Goal: Task Accomplishment & Management: Manage account settings

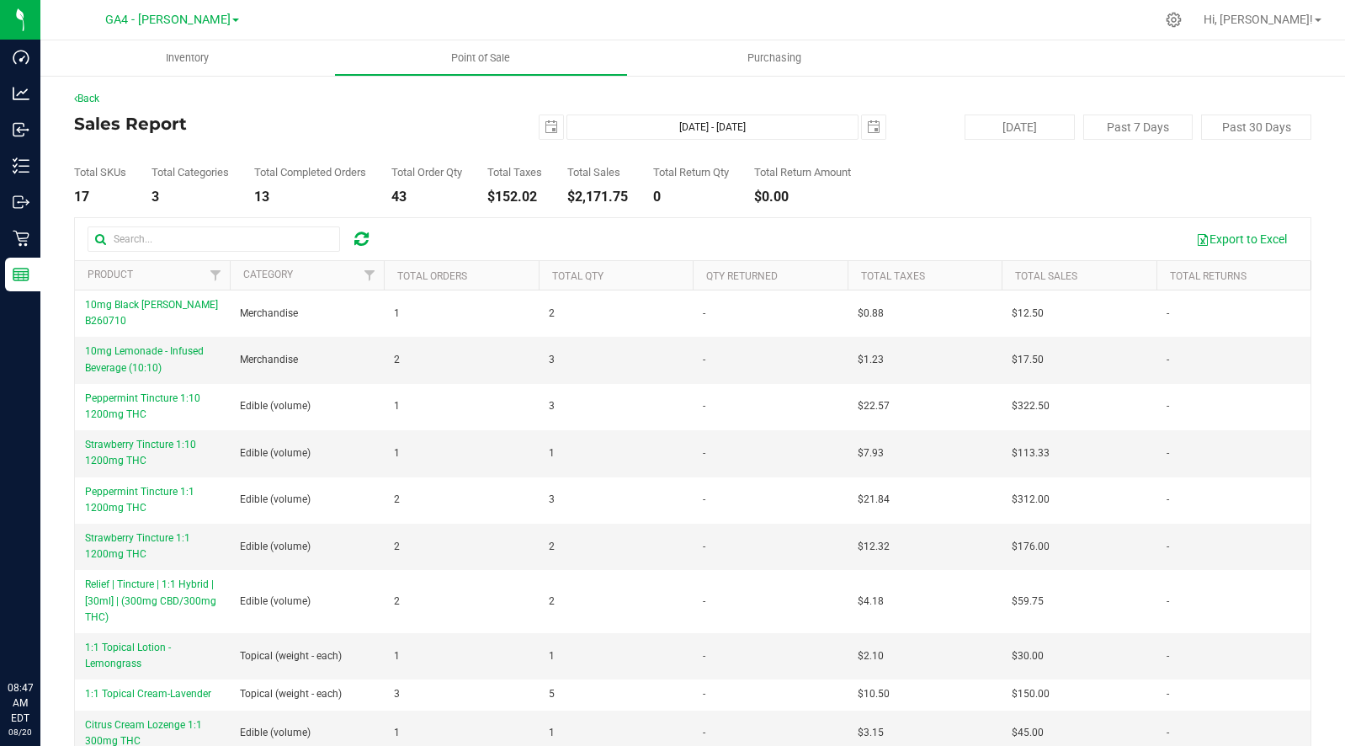
click at [1182, 15] on icon at bounding box center [1174, 20] width 16 height 16
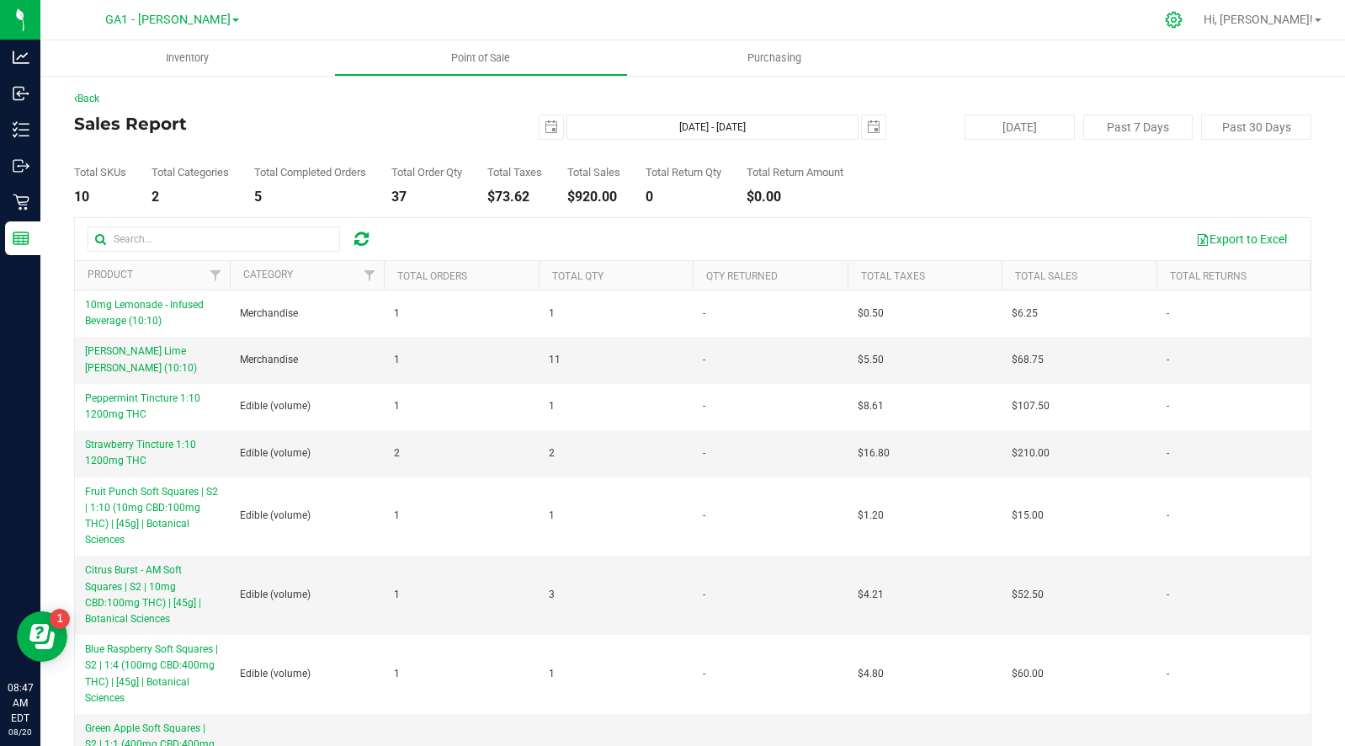
click at [1183, 14] on icon at bounding box center [1174, 20] width 18 height 18
click at [1183, 21] on icon at bounding box center [1174, 20] width 18 height 18
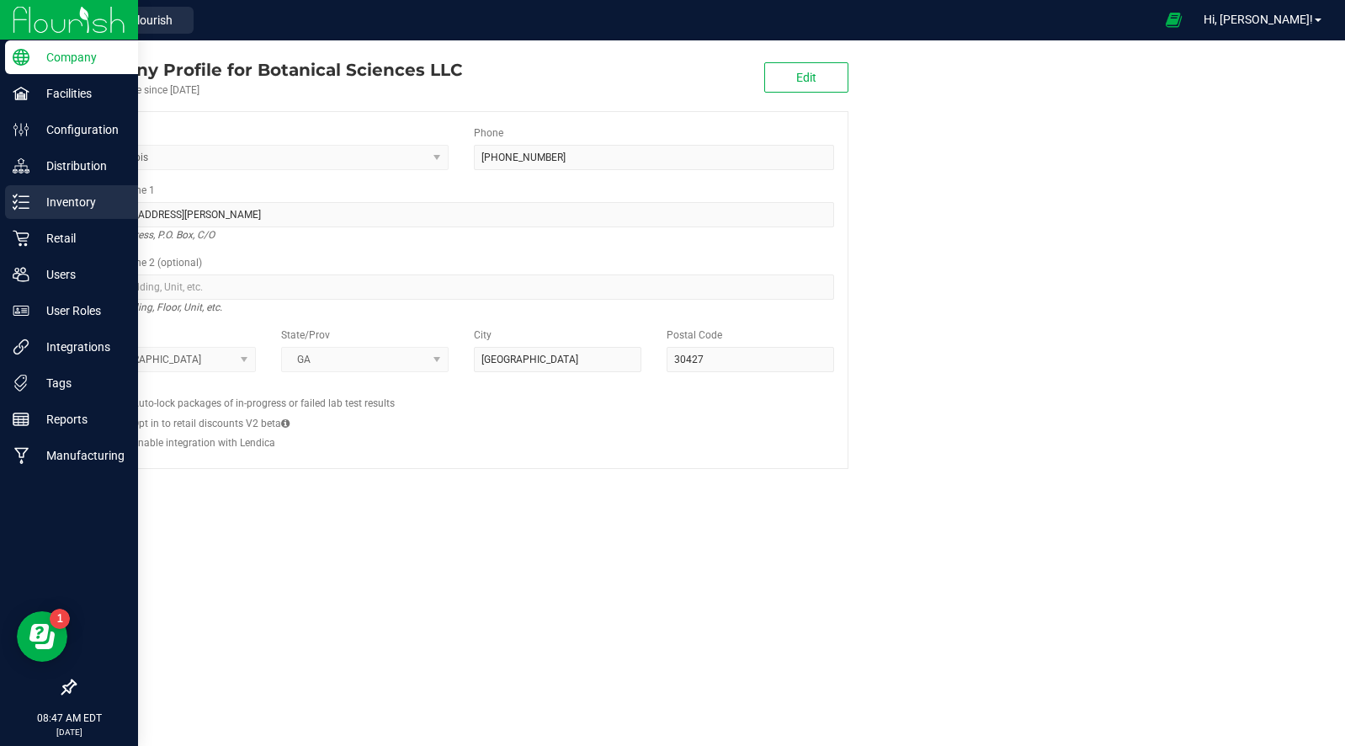
click at [66, 202] on p "Inventory" at bounding box center [79, 202] width 101 height 20
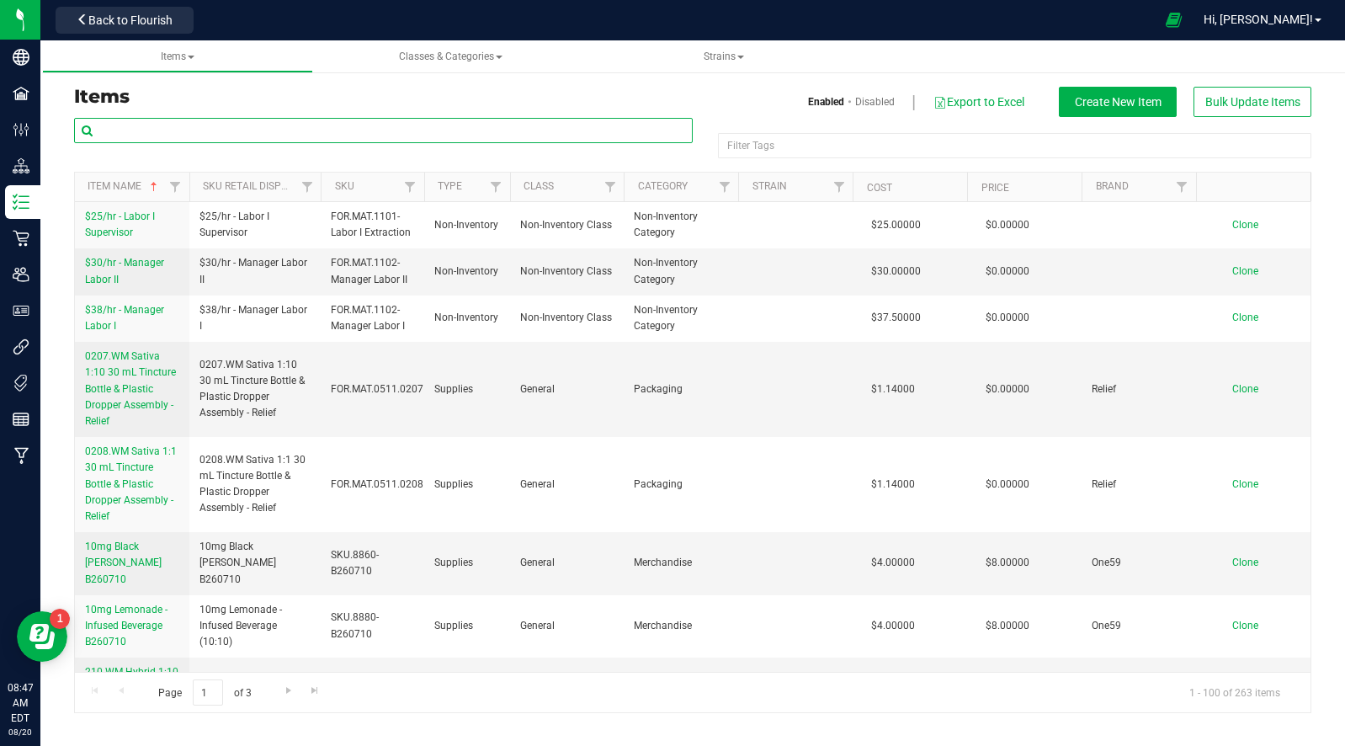
click at [218, 125] on input "text" at bounding box center [383, 130] width 619 height 25
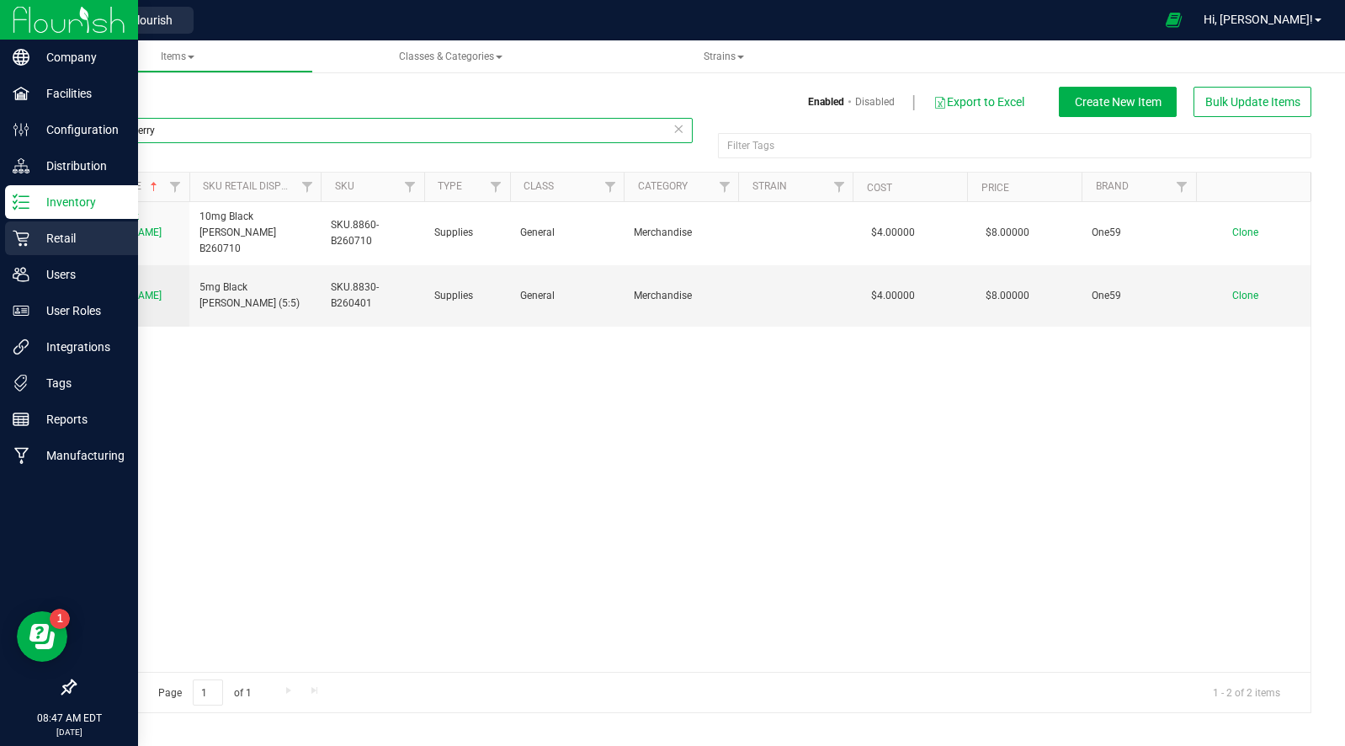
type input "black cherry"
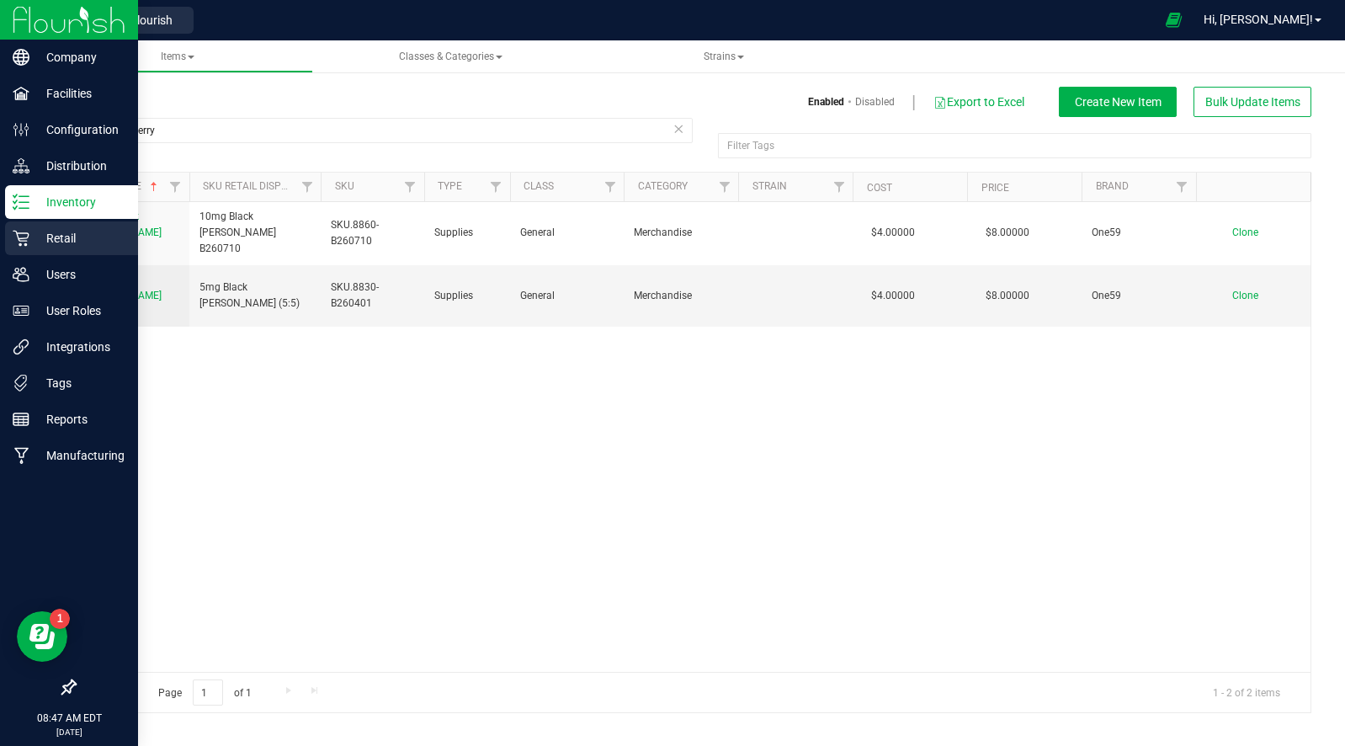
click at [55, 235] on p "Retail" at bounding box center [79, 238] width 101 height 20
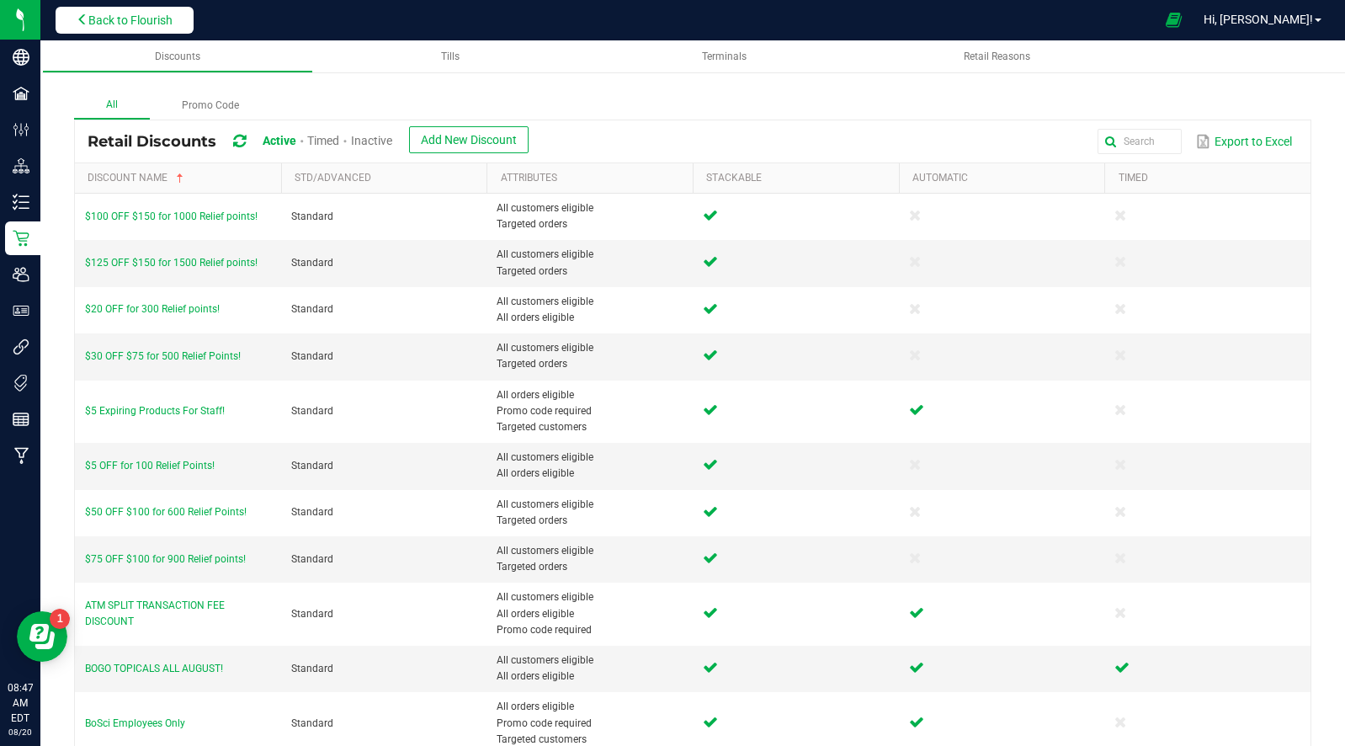
click at [130, 19] on span "Back to Flourish" at bounding box center [130, 19] width 84 height 13
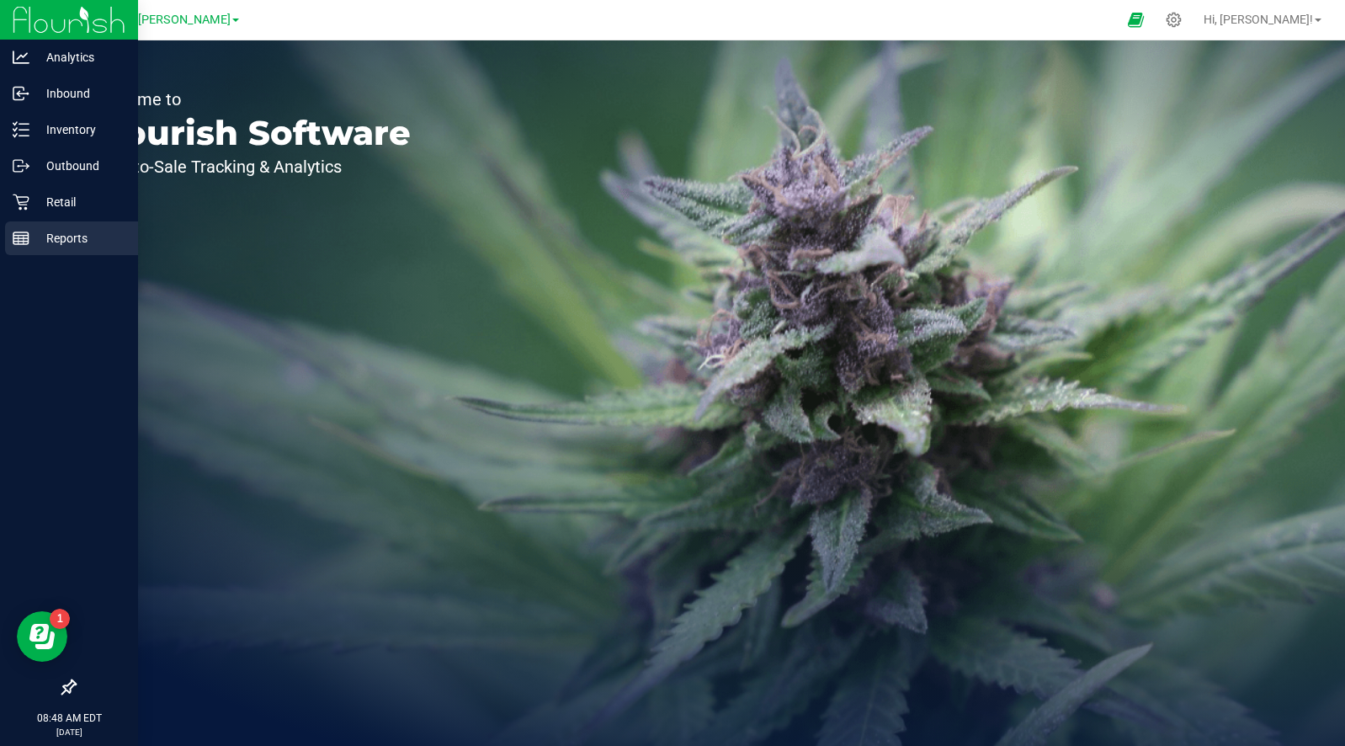
click at [29, 238] on p "Reports" at bounding box center [79, 238] width 101 height 20
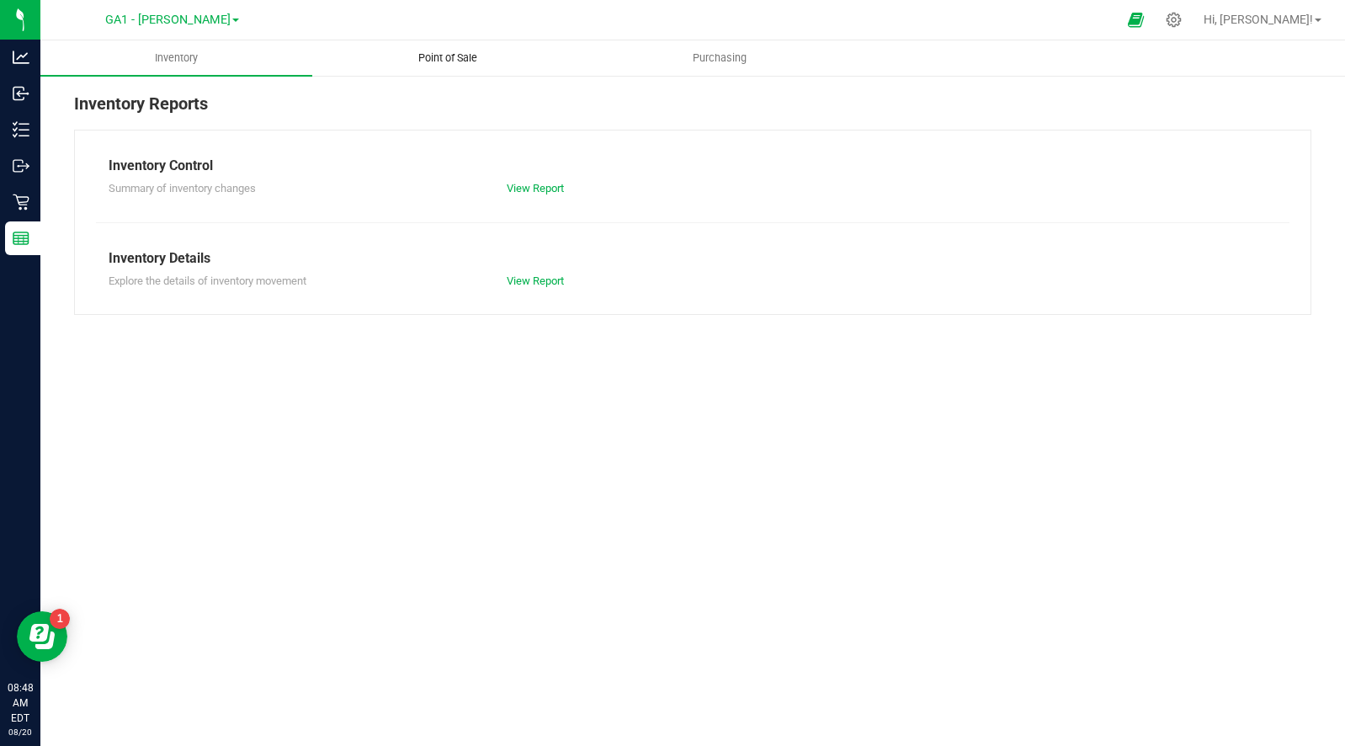
click at [434, 56] on span "Point of Sale" at bounding box center [448, 58] width 104 height 15
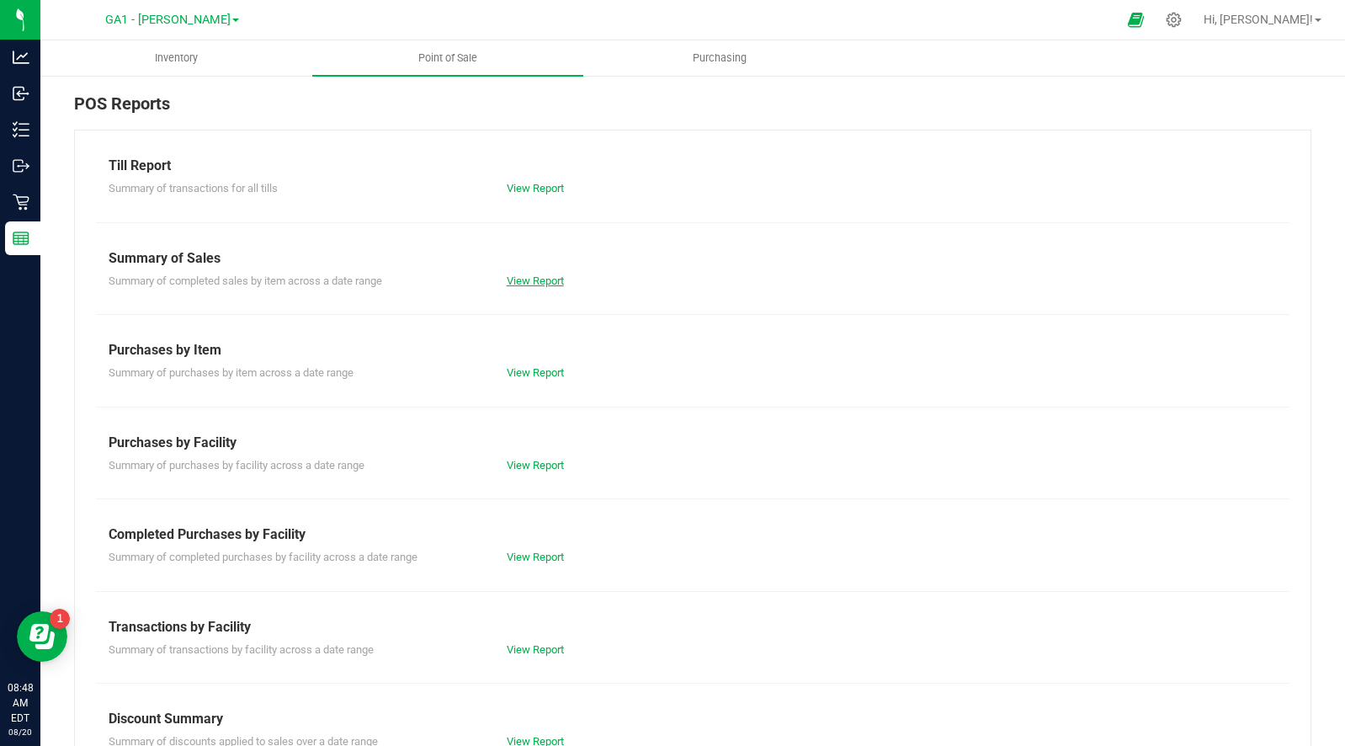
click at [529, 278] on link "View Report" at bounding box center [535, 280] width 57 height 13
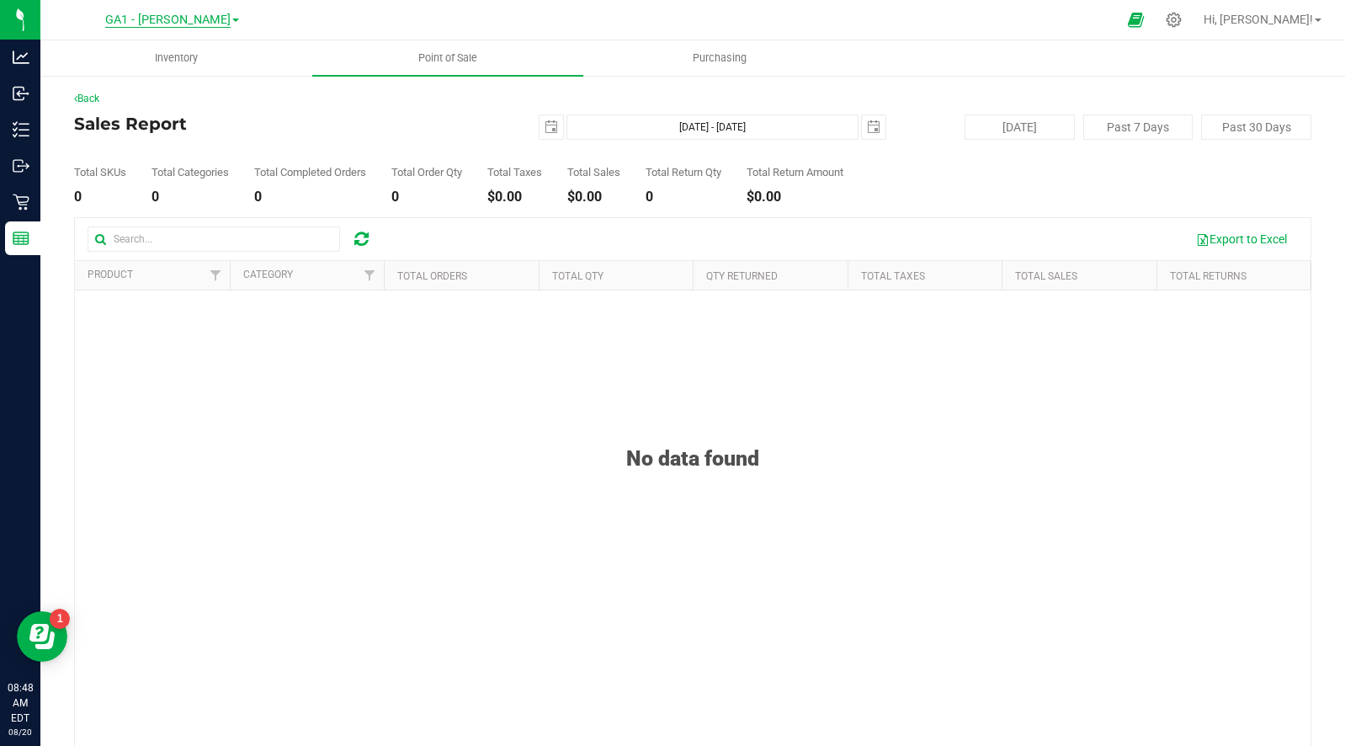
click at [173, 22] on span "GA1 - [PERSON_NAME]" at bounding box center [167, 20] width 125 height 15
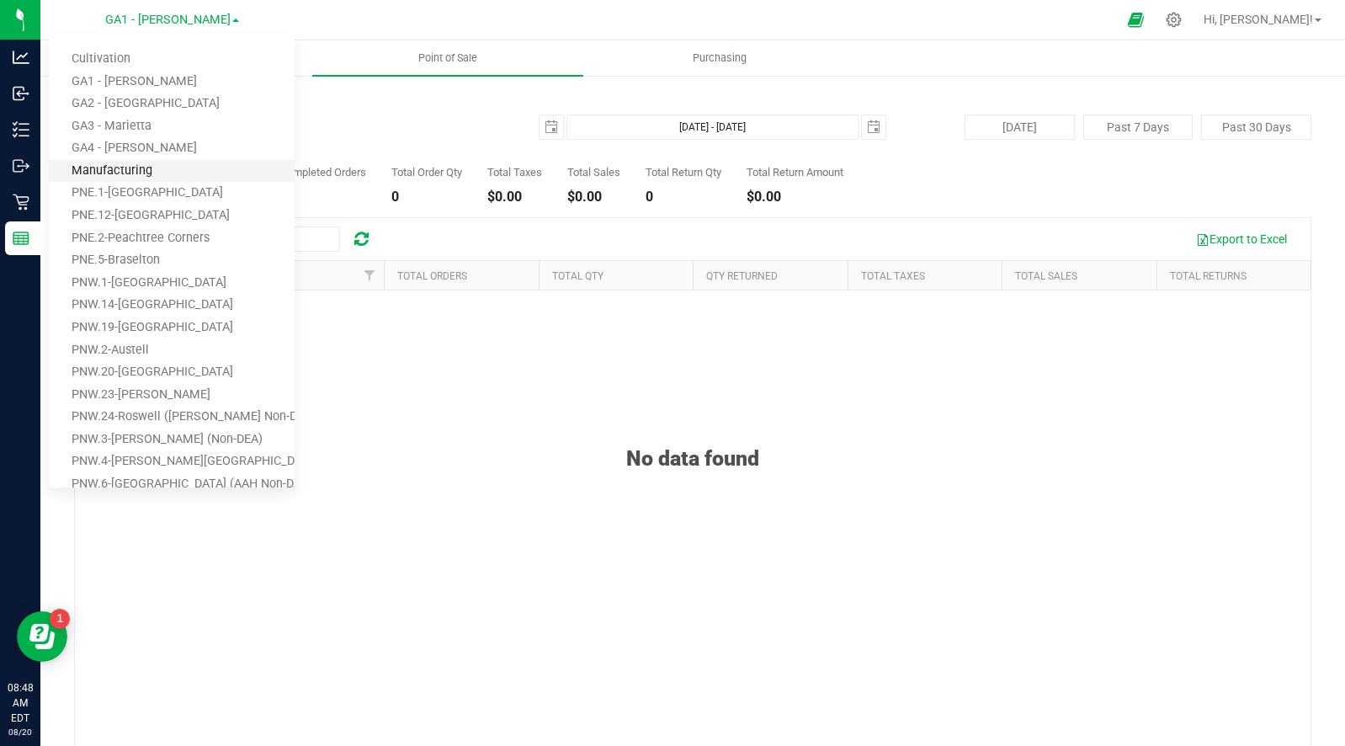
click at [120, 166] on link "Manufacturing" at bounding box center [172, 171] width 246 height 23
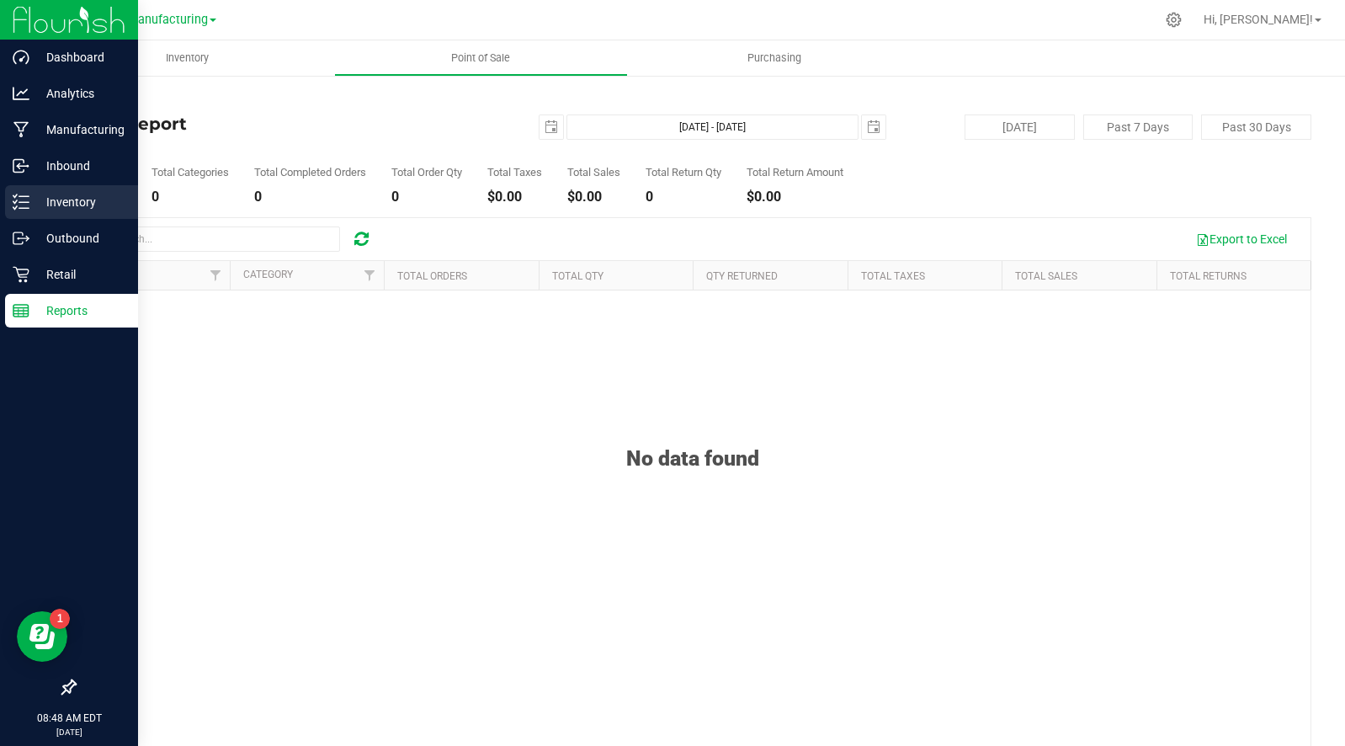
click at [51, 197] on p "Inventory" at bounding box center [79, 202] width 101 height 20
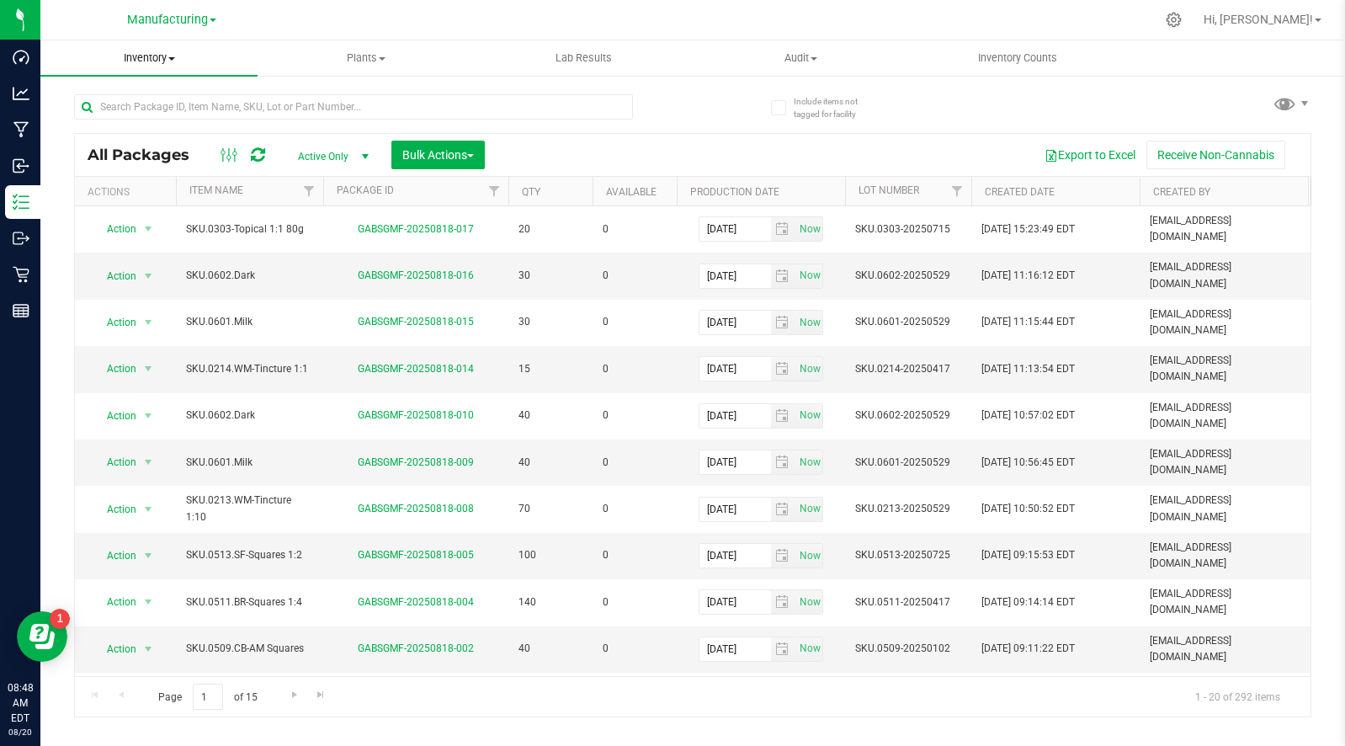
click at [160, 59] on span "Inventory" at bounding box center [148, 58] width 217 height 15
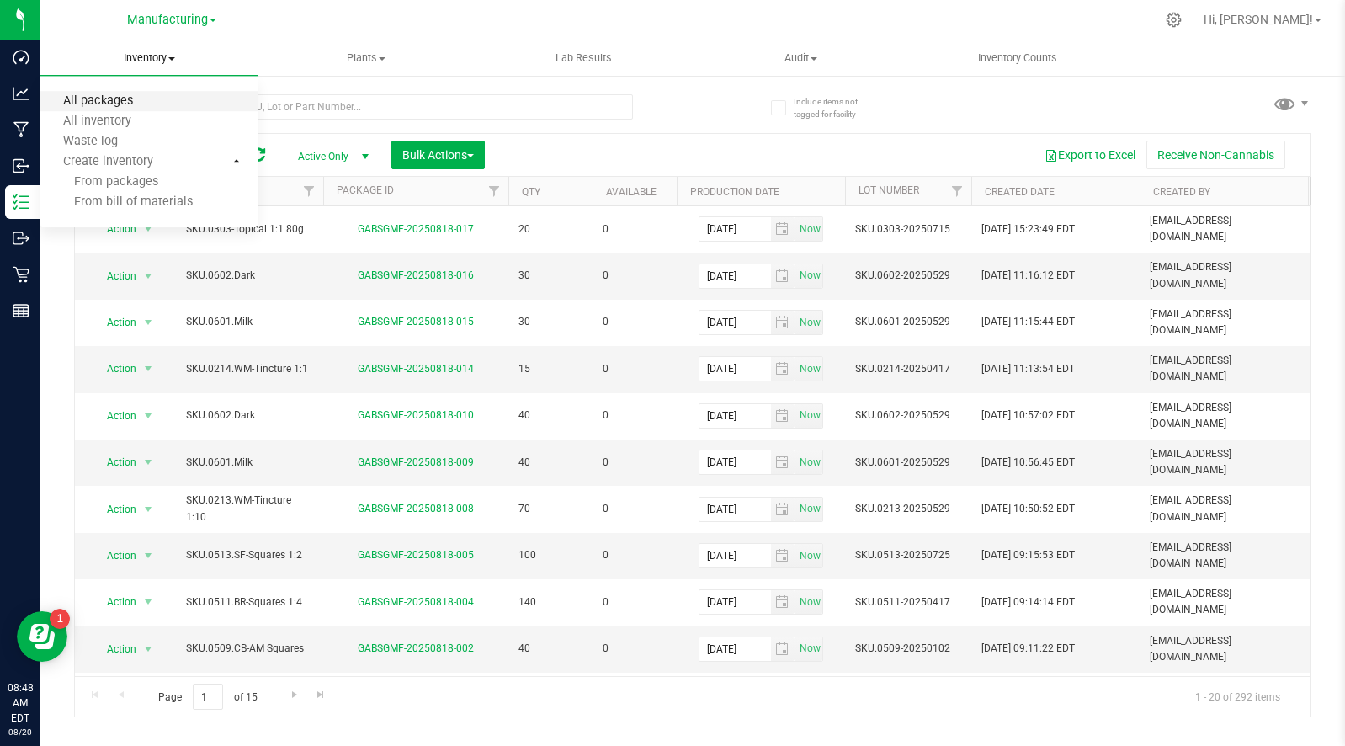
click at [125, 96] on span "All packages" at bounding box center [97, 101] width 115 height 14
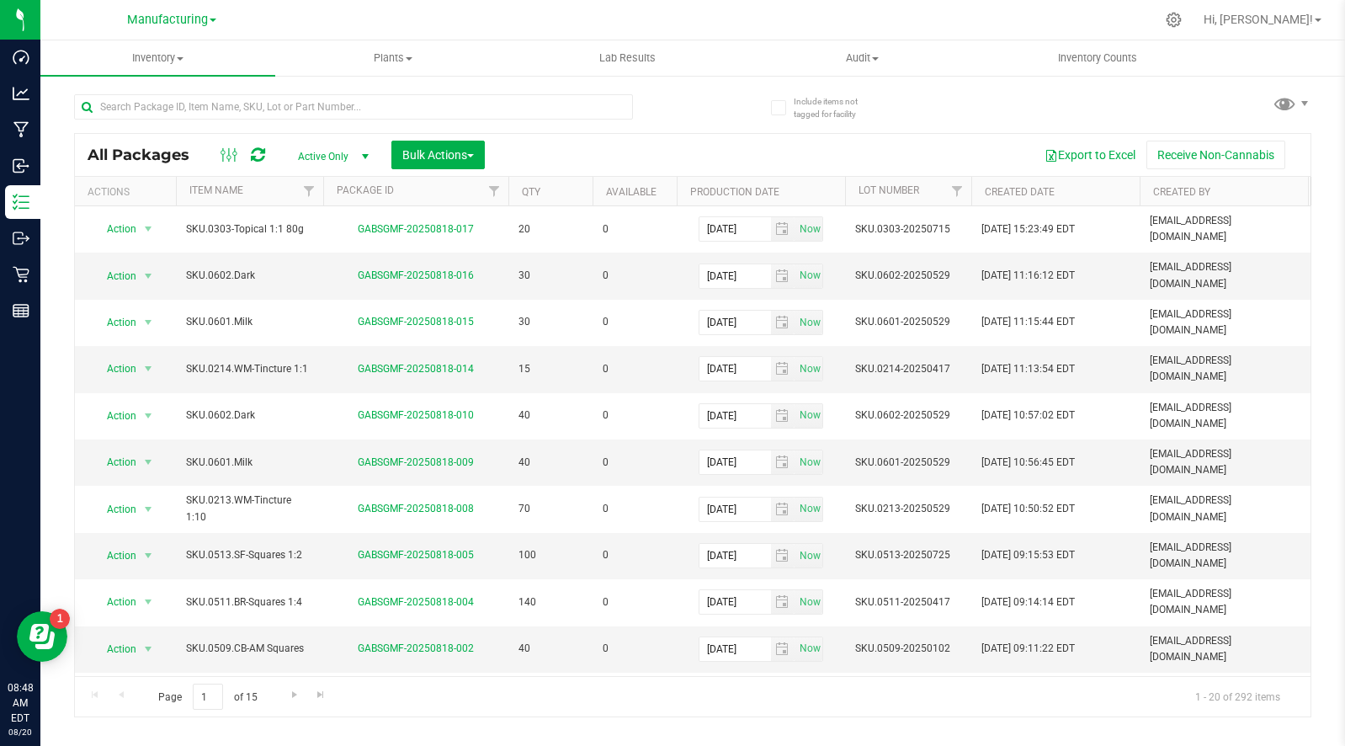
click at [699, 151] on div "Export to Excel Receive Non-Cannabis" at bounding box center [897, 155] width 800 height 29
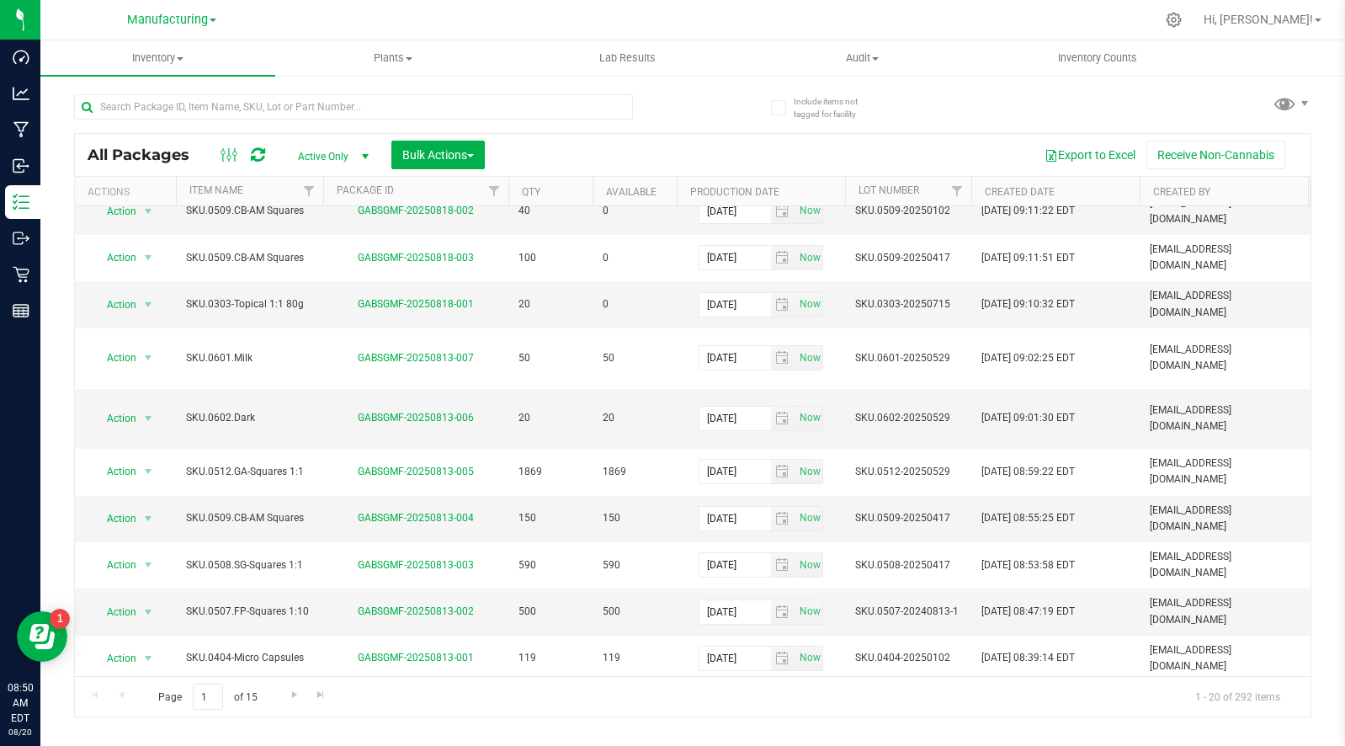
scroll to position [475, 0]
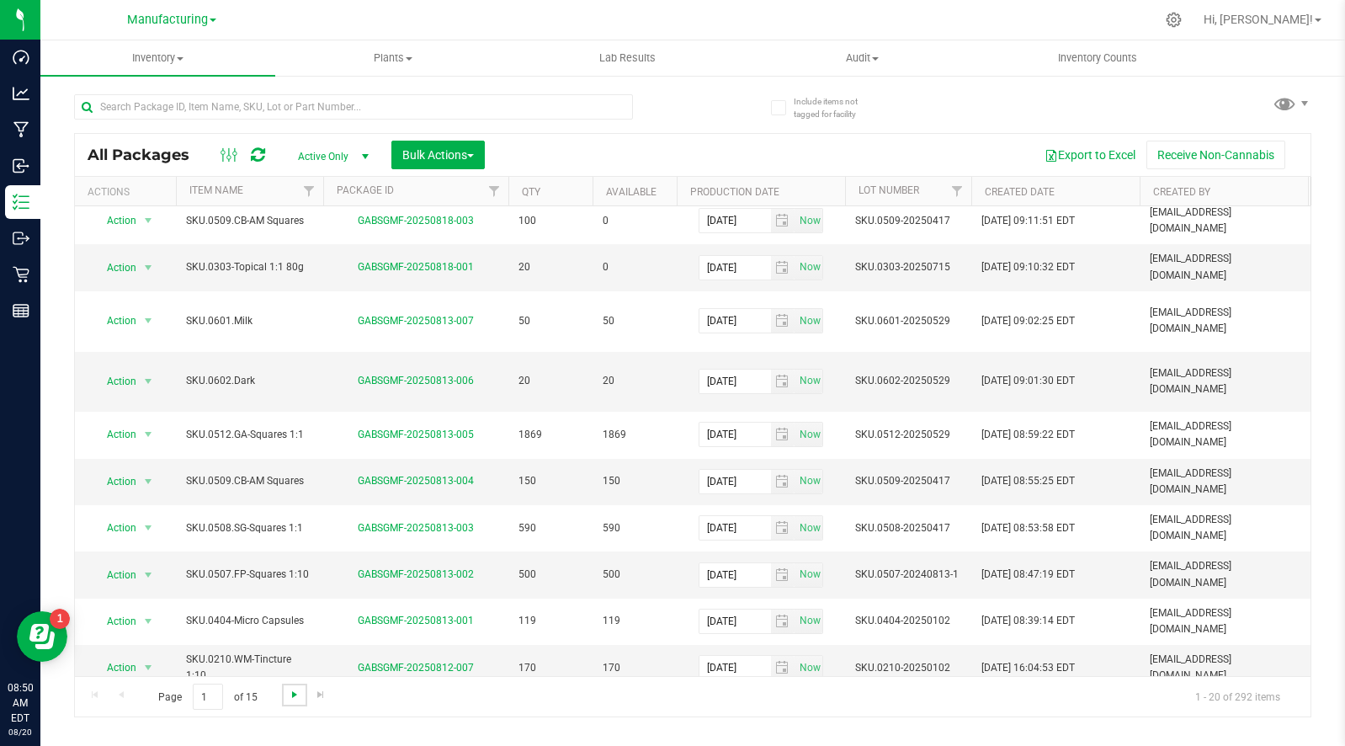
click at [291, 696] on span "Go to the next page" at bounding box center [294, 694] width 13 height 13
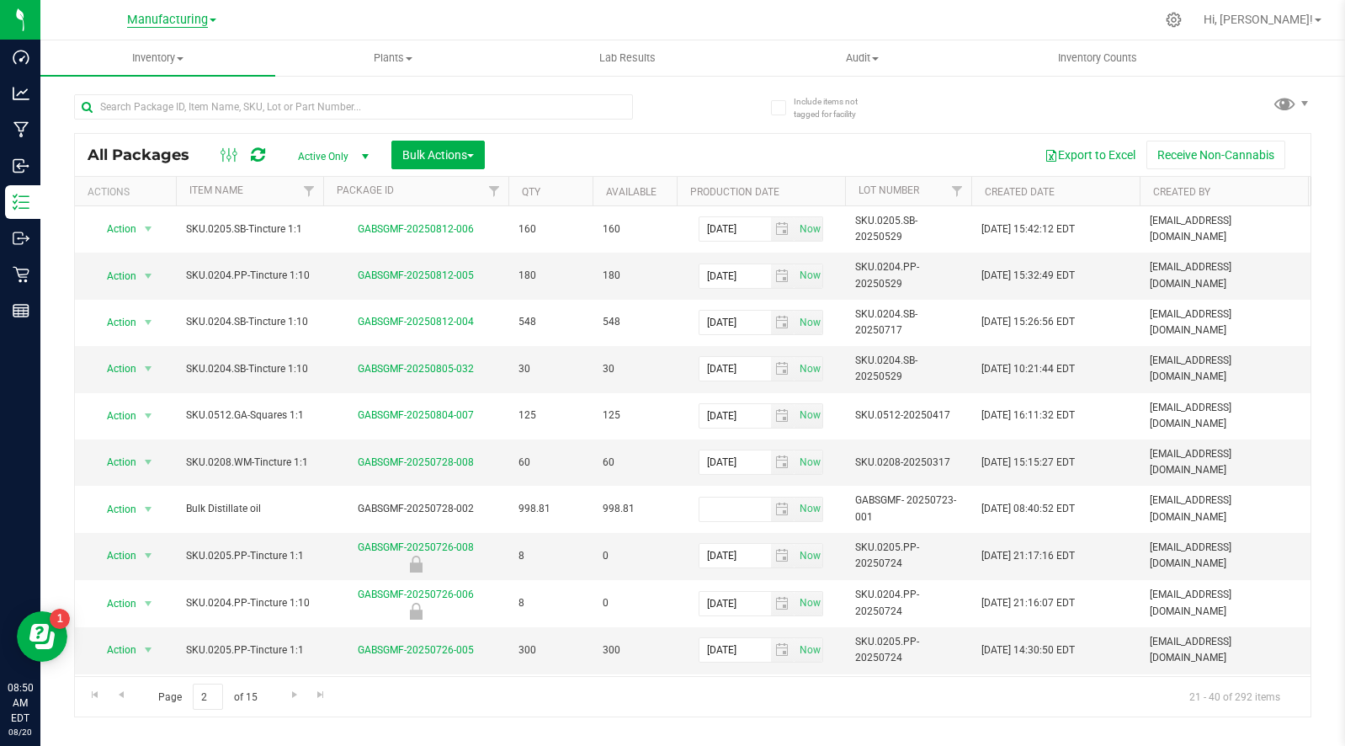
click at [174, 21] on span "Manufacturing" at bounding box center [167, 20] width 81 height 15
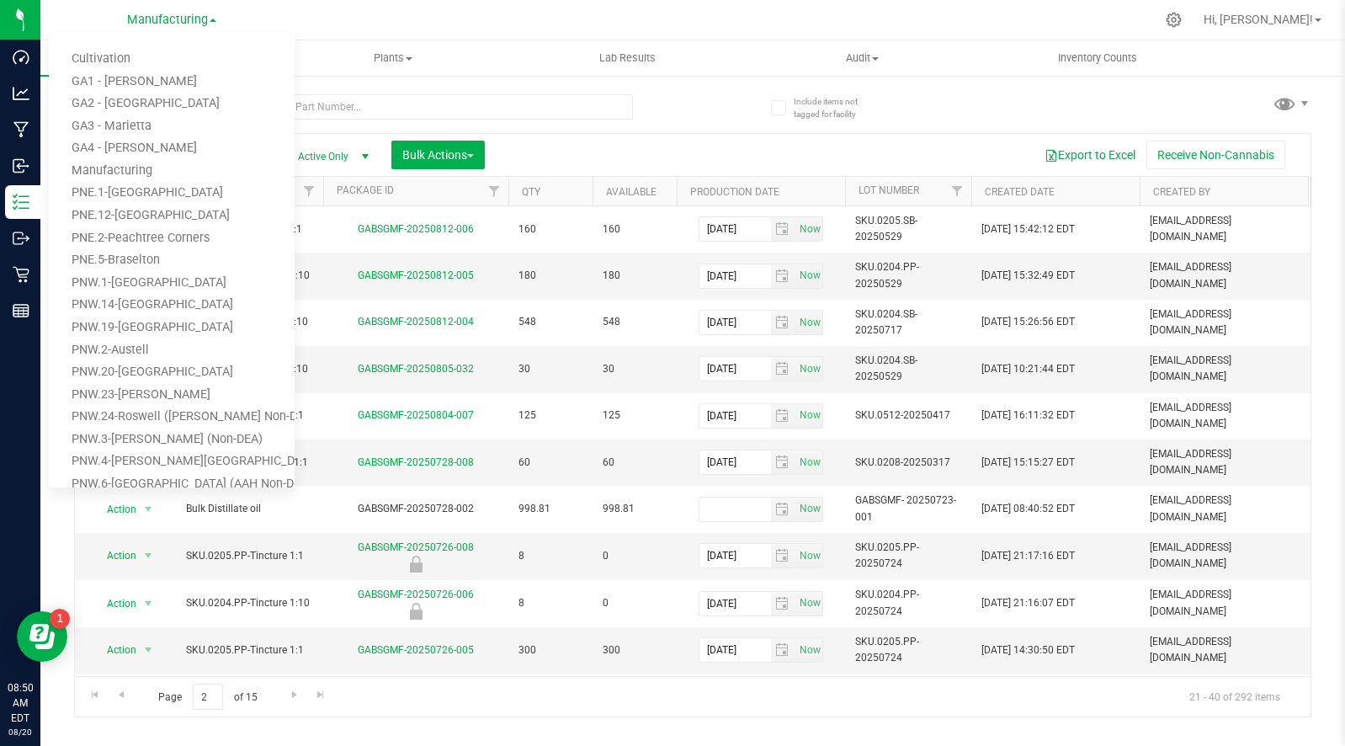
click at [689, 136] on div "All Packages Active Only Active Only Lab Samples Locked All Bulk Actions Add to…" at bounding box center [693, 155] width 1236 height 42
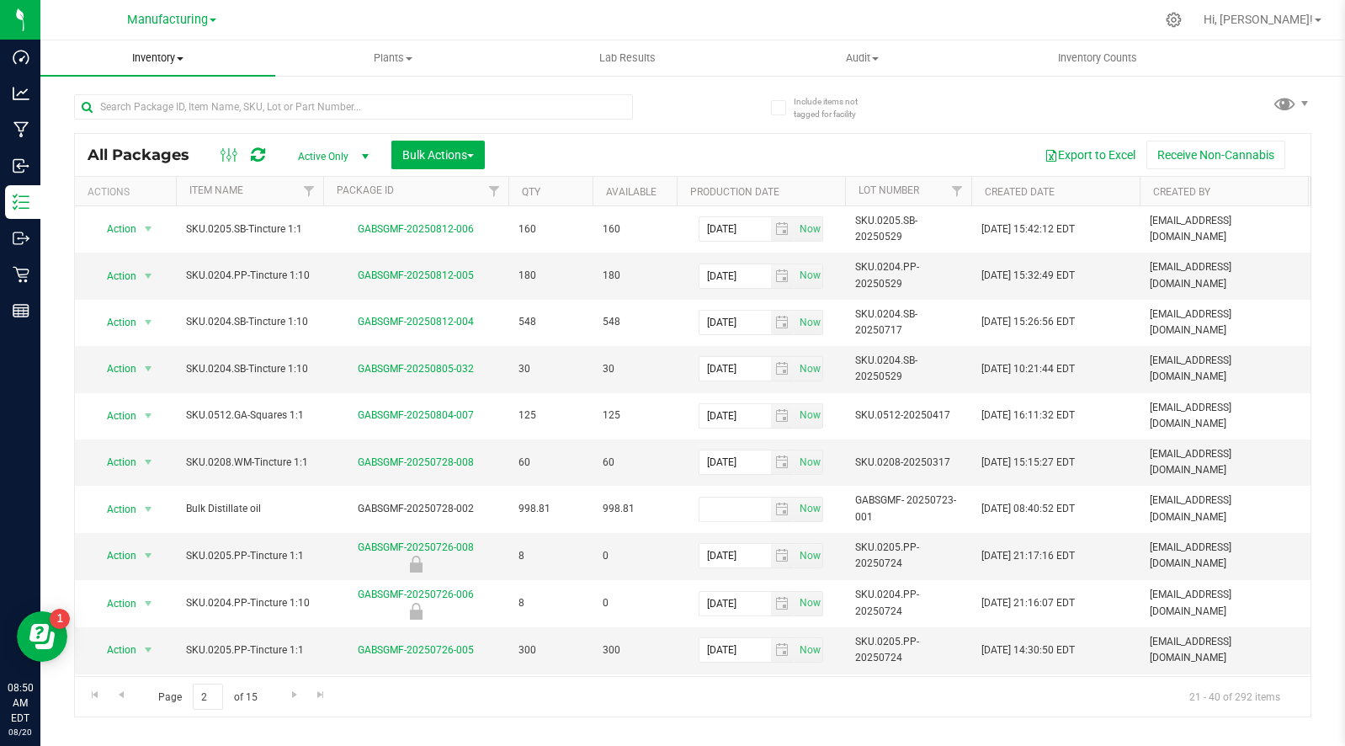
click at [160, 59] on span "Inventory" at bounding box center [157, 58] width 235 height 15
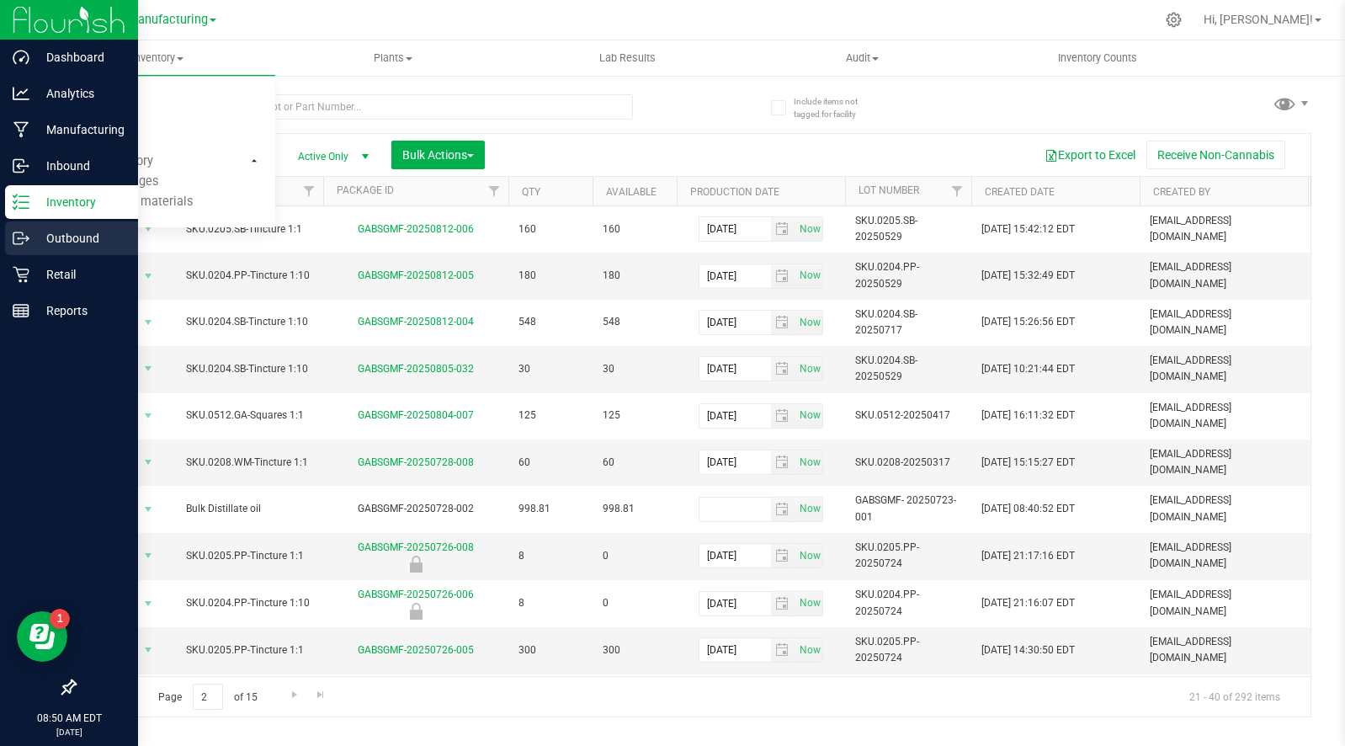
click at [61, 234] on p "Outbound" at bounding box center [79, 238] width 101 height 20
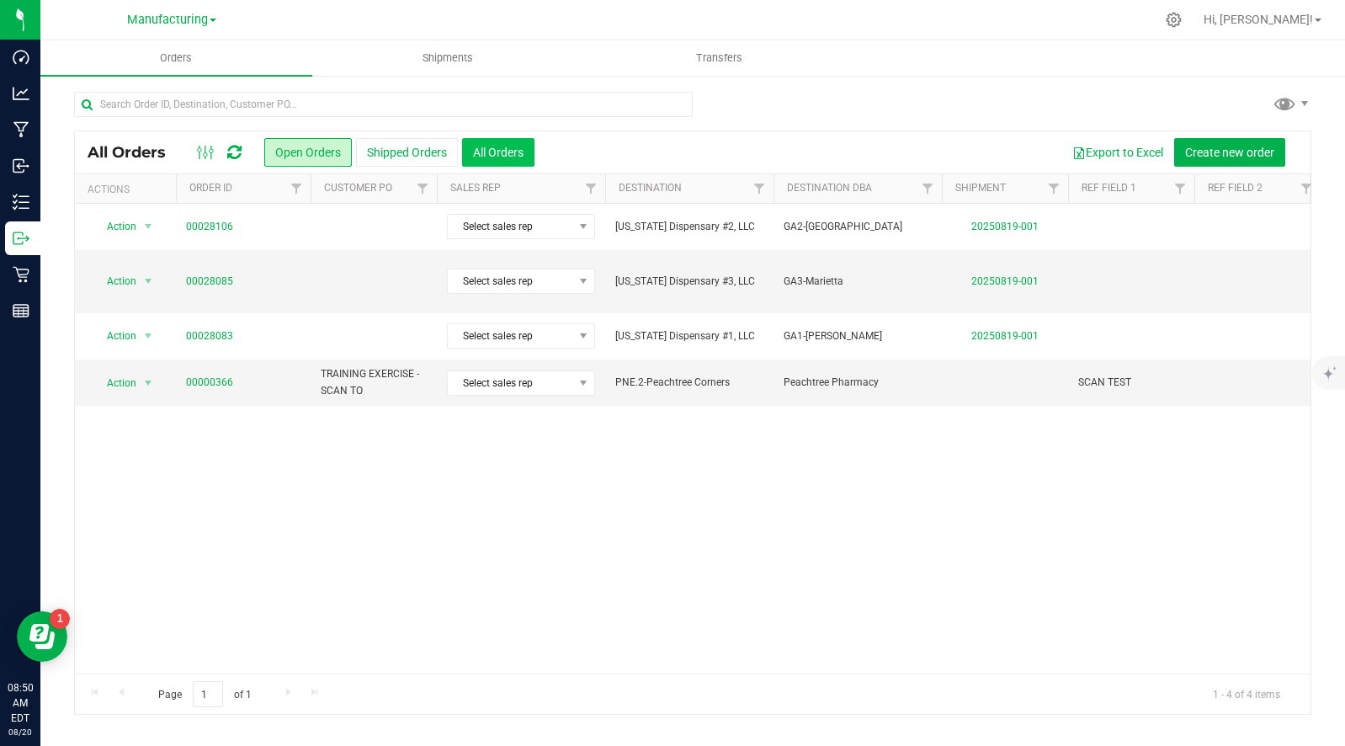
click at [497, 153] on button "All Orders" at bounding box center [498, 152] width 72 height 29
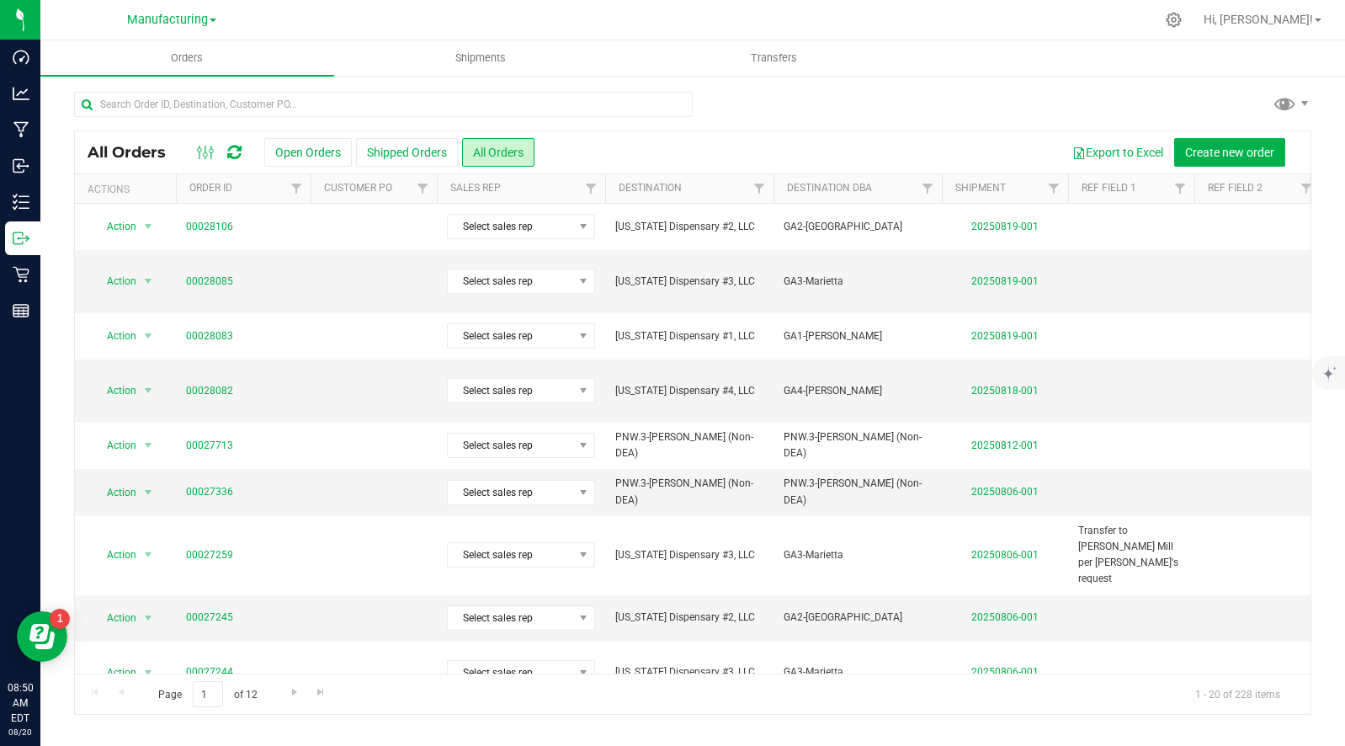
click at [746, 151] on div "Export to Excel Create new order" at bounding box center [915, 152] width 763 height 29
click at [556, 19] on div at bounding box center [727, 19] width 853 height 33
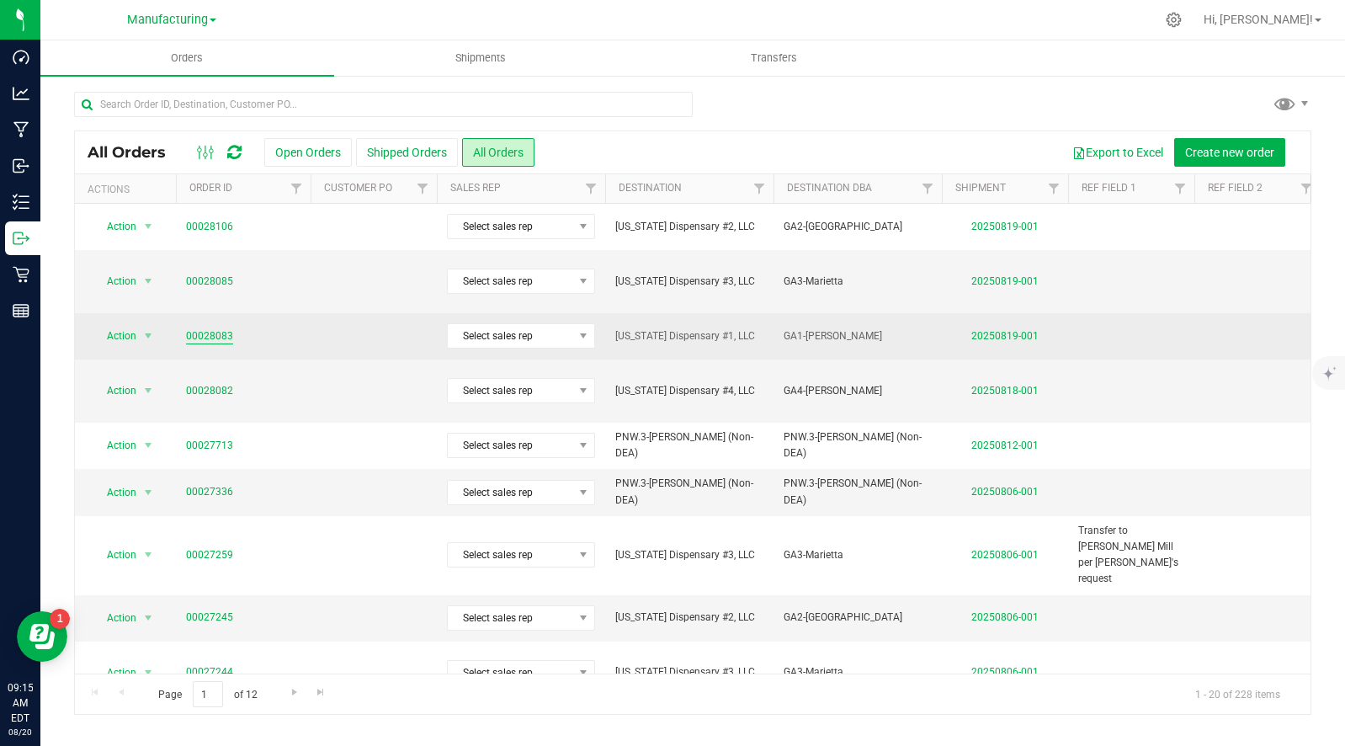
click at [211, 328] on link "00028083" at bounding box center [209, 336] width 47 height 16
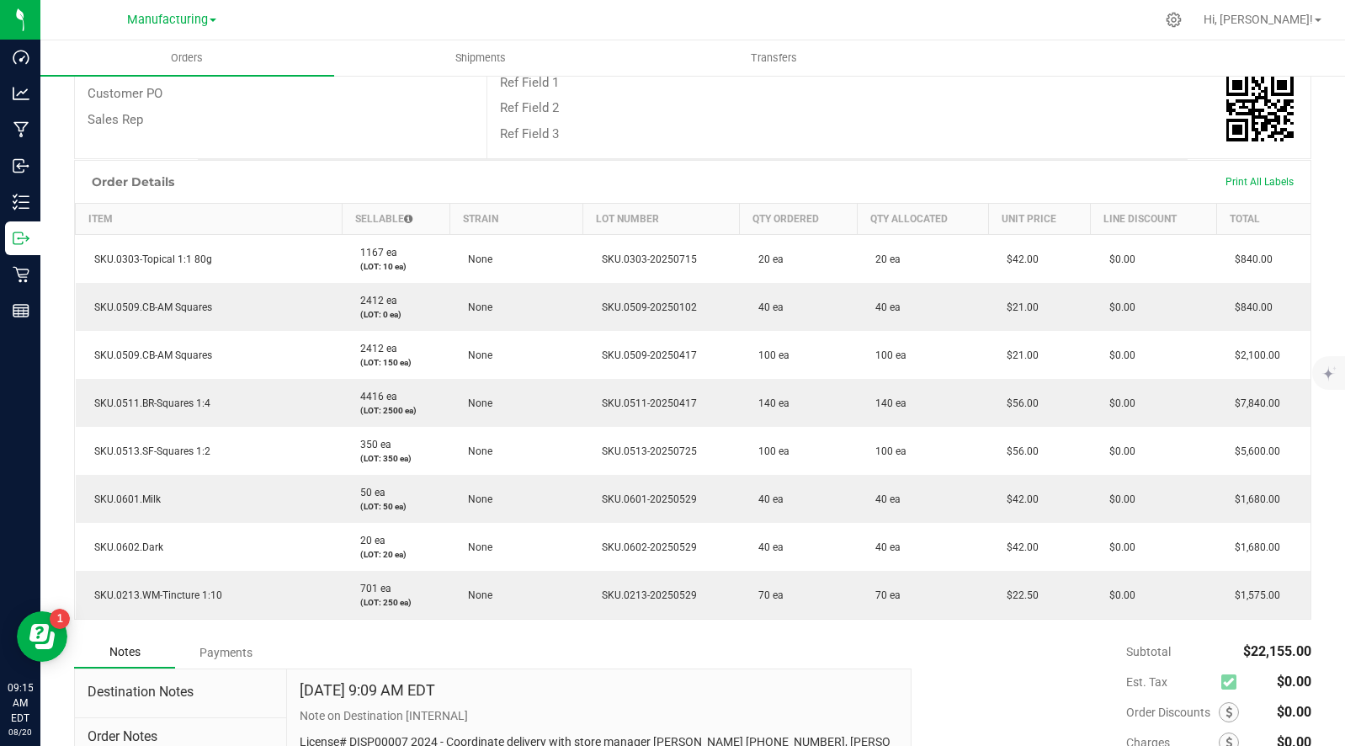
scroll to position [313, 0]
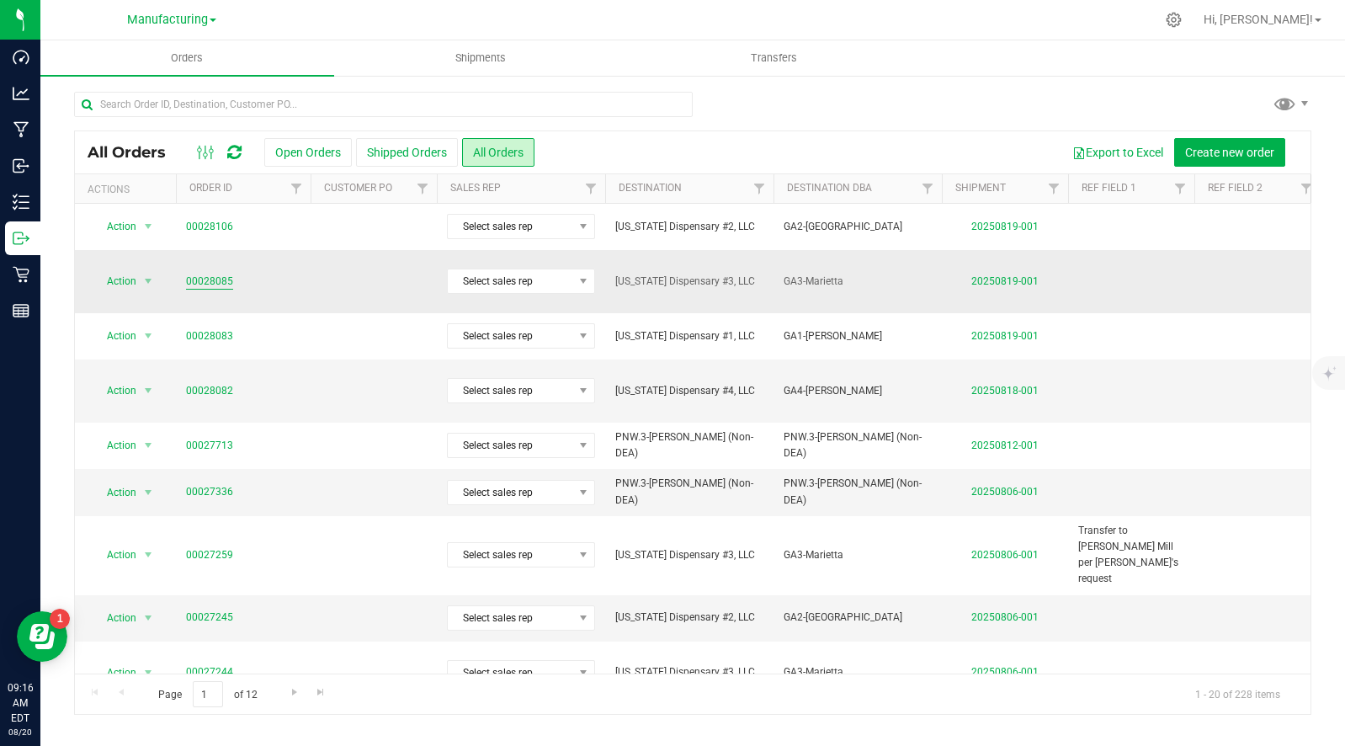
click at [205, 274] on link "00028085" at bounding box center [209, 282] width 47 height 16
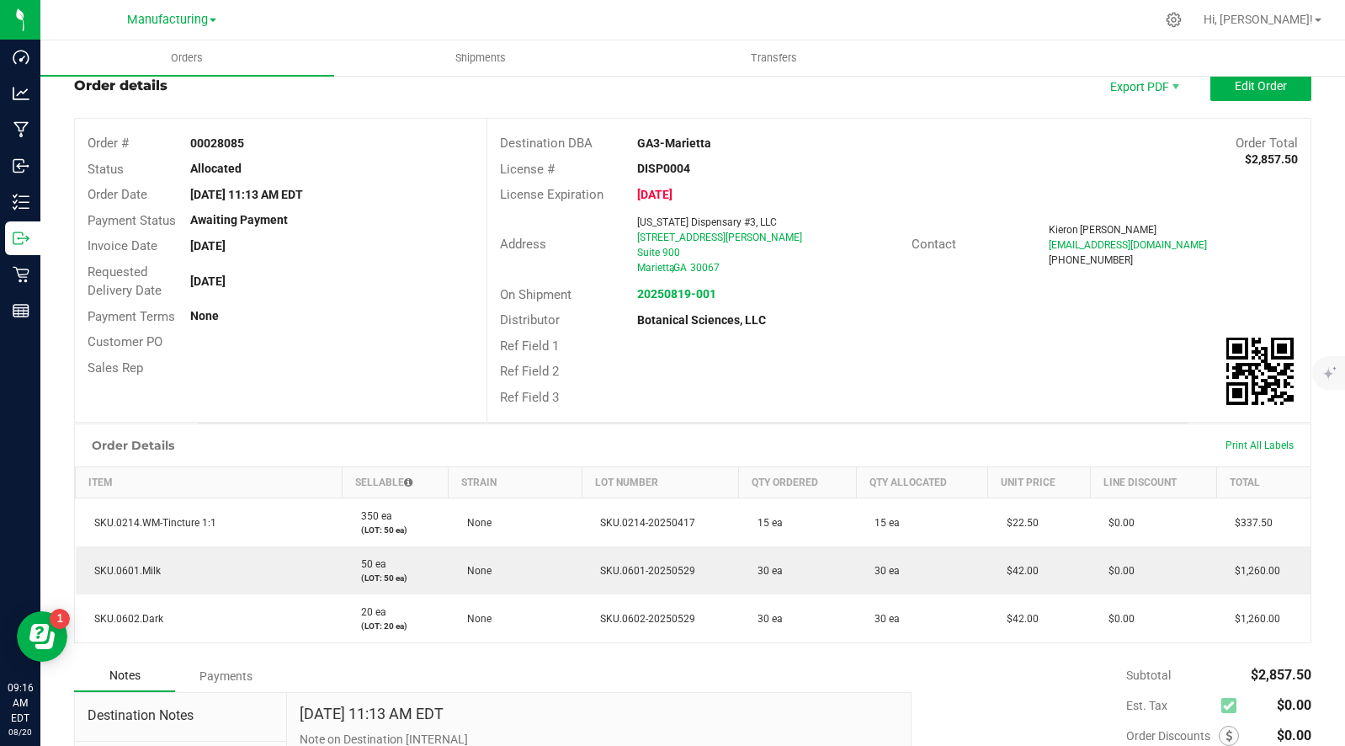
scroll to position [32, 0]
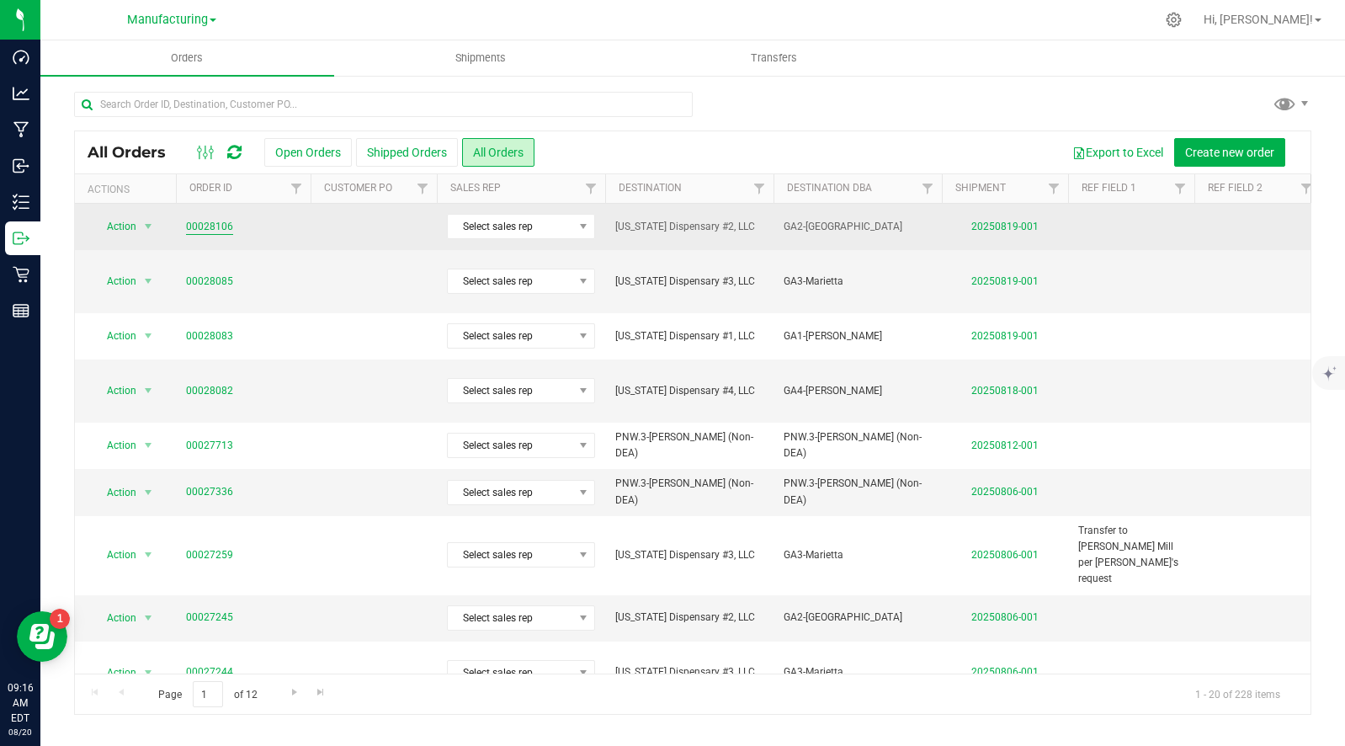
click at [208, 224] on link "00028106" at bounding box center [209, 227] width 47 height 16
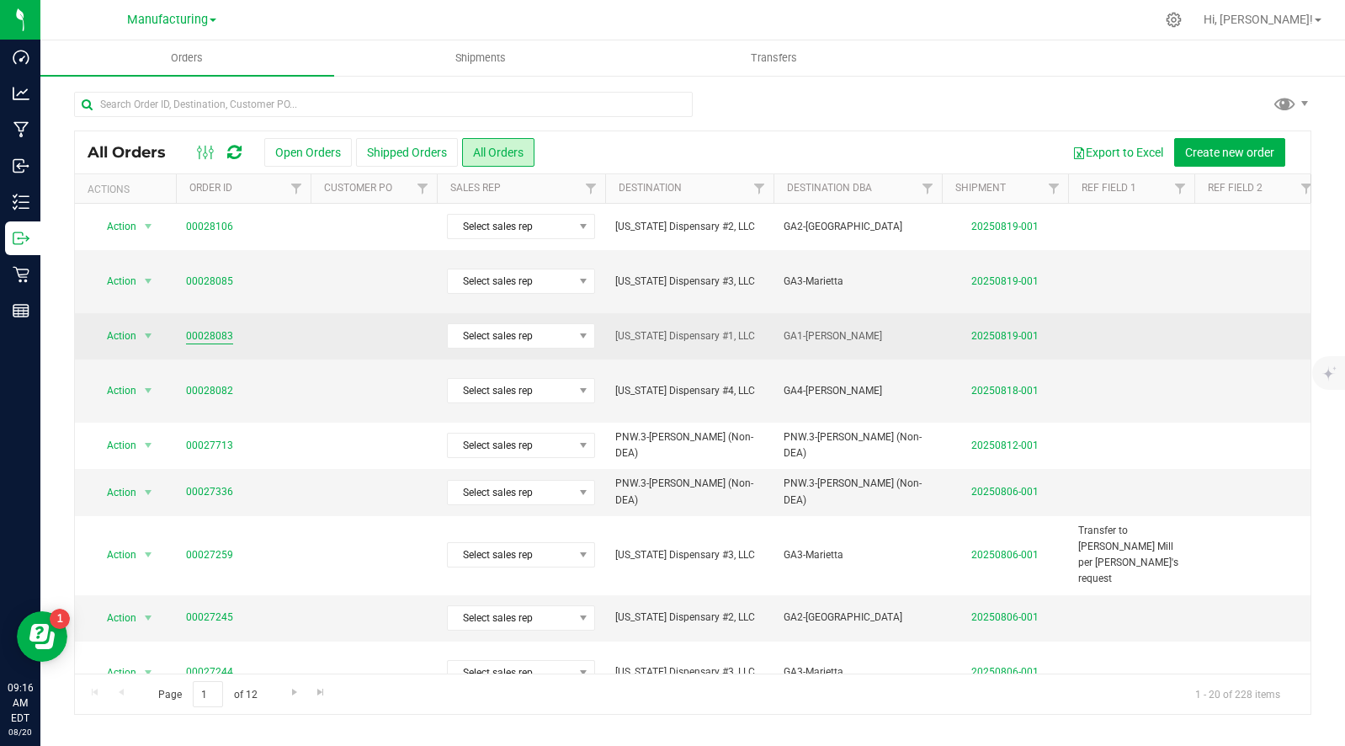
click at [204, 328] on link "00028083" at bounding box center [209, 336] width 47 height 16
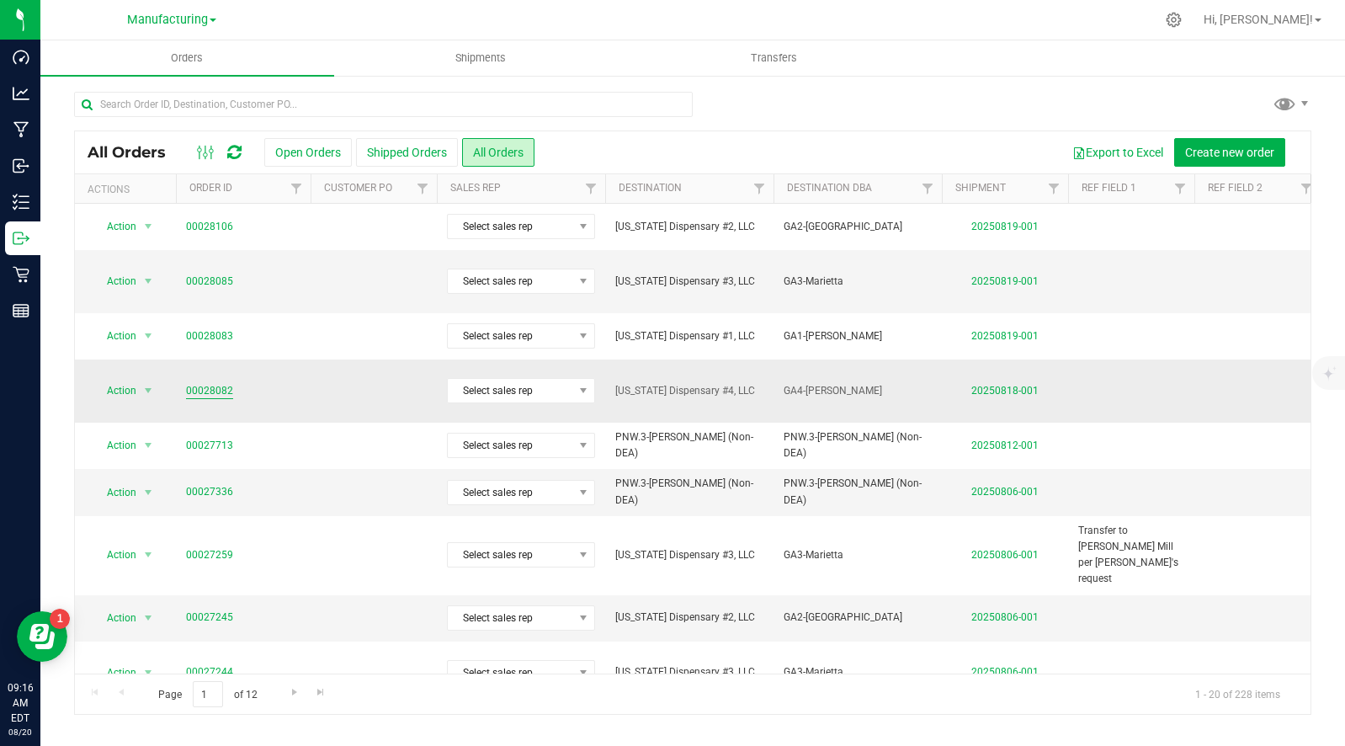
click at [217, 383] on link "00028082" at bounding box center [209, 391] width 47 height 16
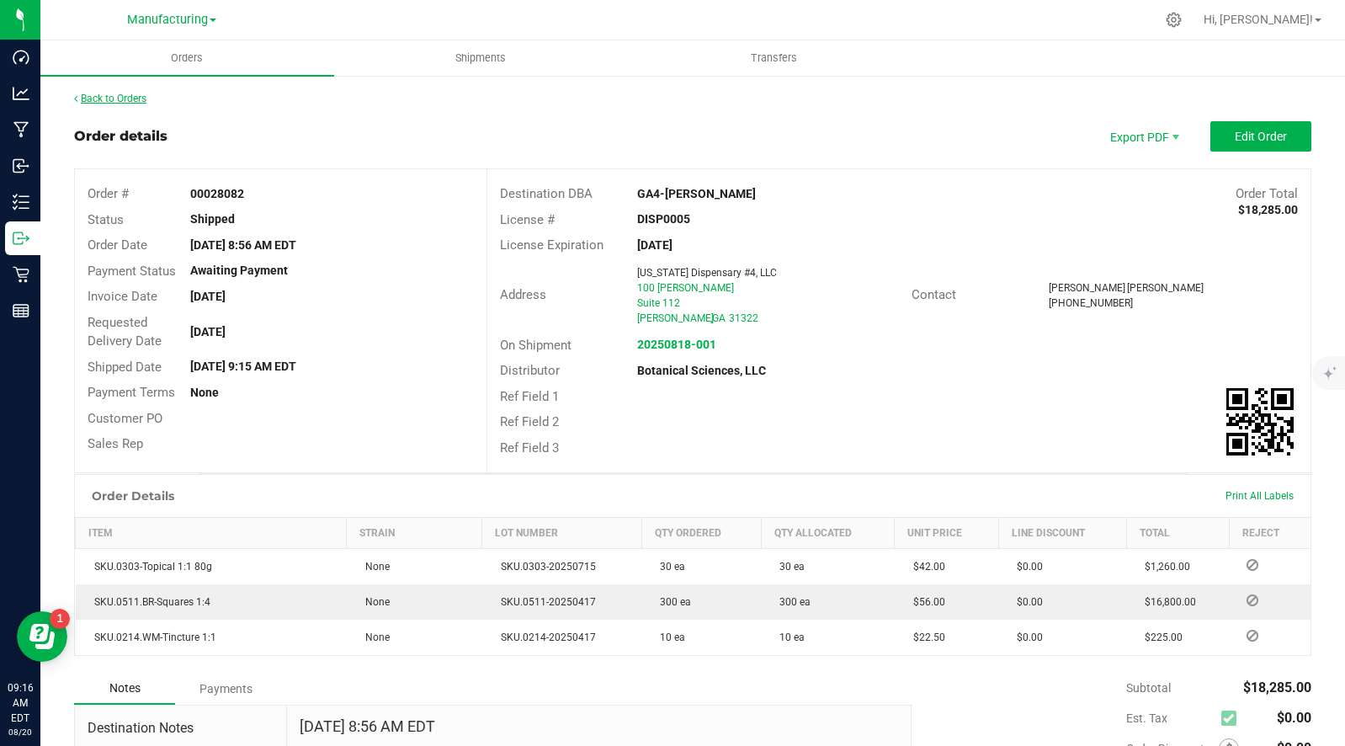
click at [114, 96] on link "Back to Orders" at bounding box center [110, 99] width 72 height 12
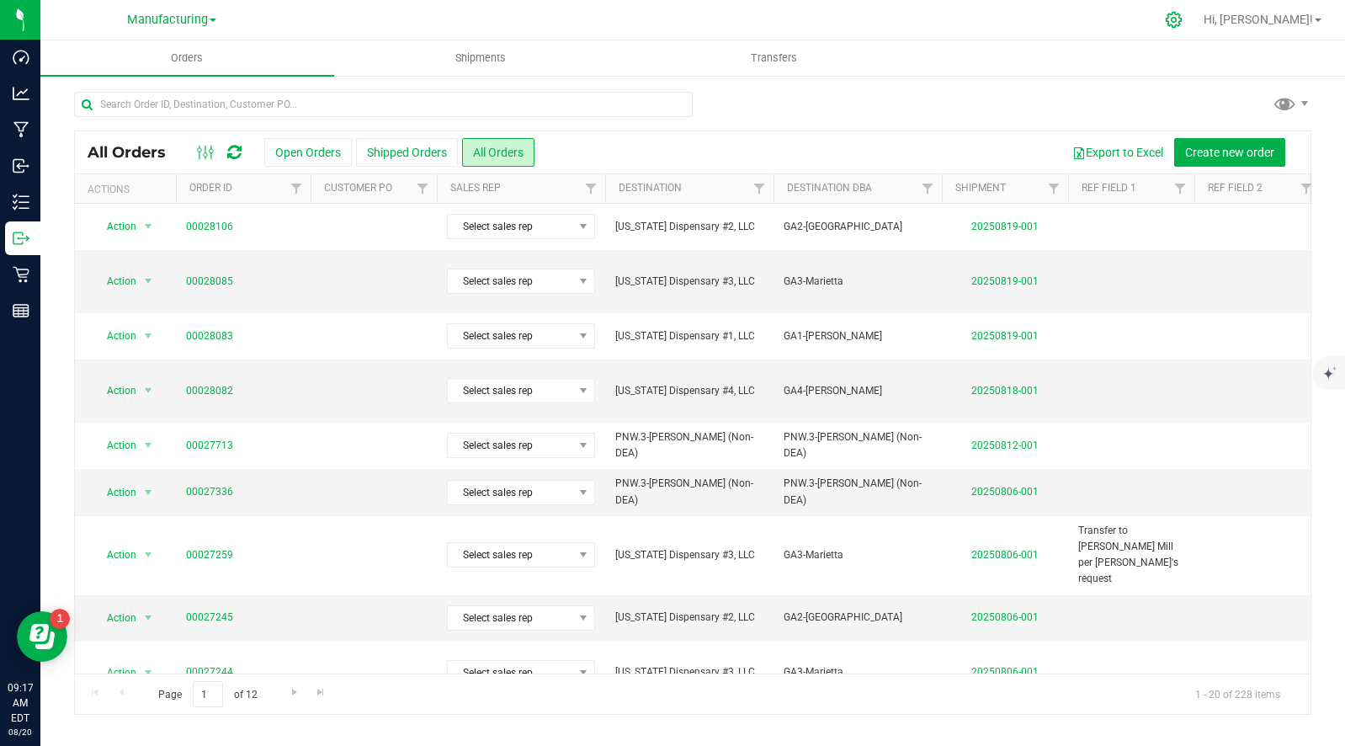
click at [1182, 20] on icon at bounding box center [1174, 20] width 16 height 16
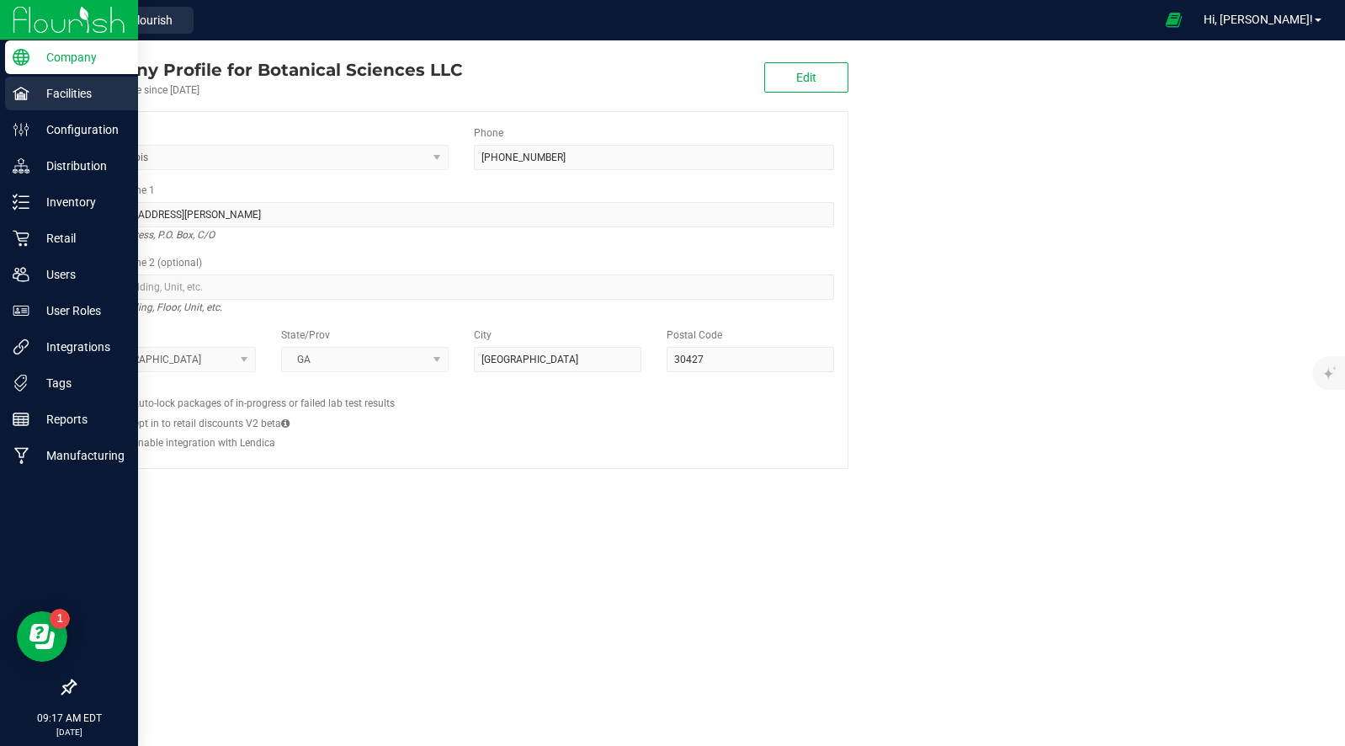
click at [66, 85] on p "Facilities" at bounding box center [79, 93] width 101 height 20
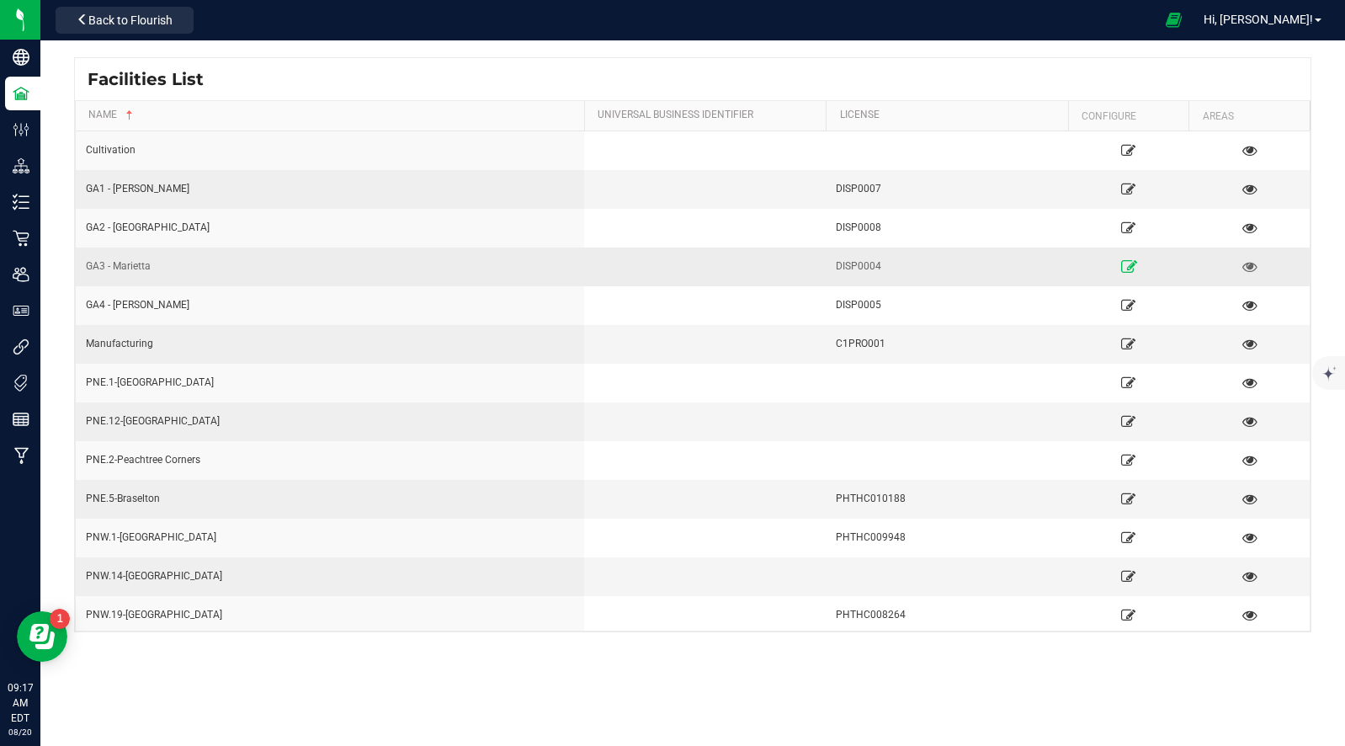
click at [1125, 263] on icon at bounding box center [1128, 266] width 16 height 12
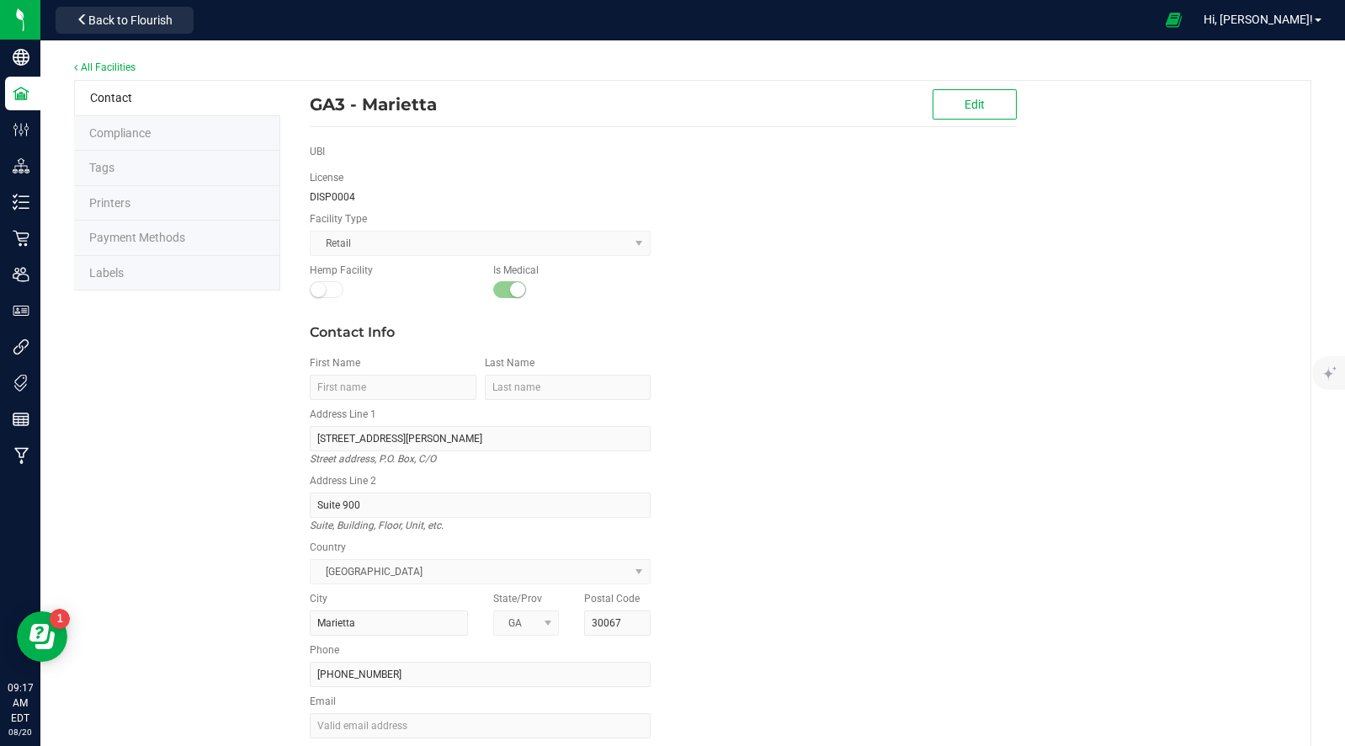
click at [141, 135] on span "Compliance" at bounding box center [119, 132] width 61 height 13
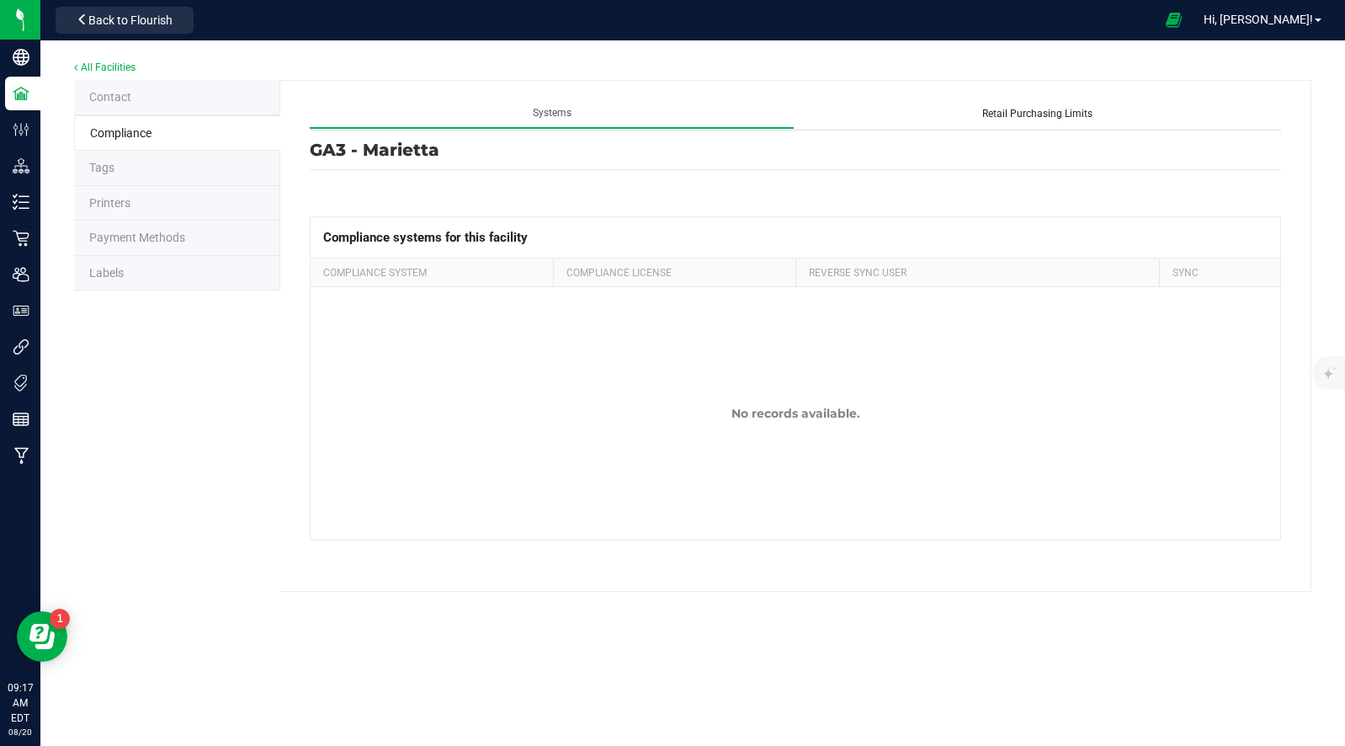
click at [134, 172] on li "Tags" at bounding box center [177, 168] width 206 height 35
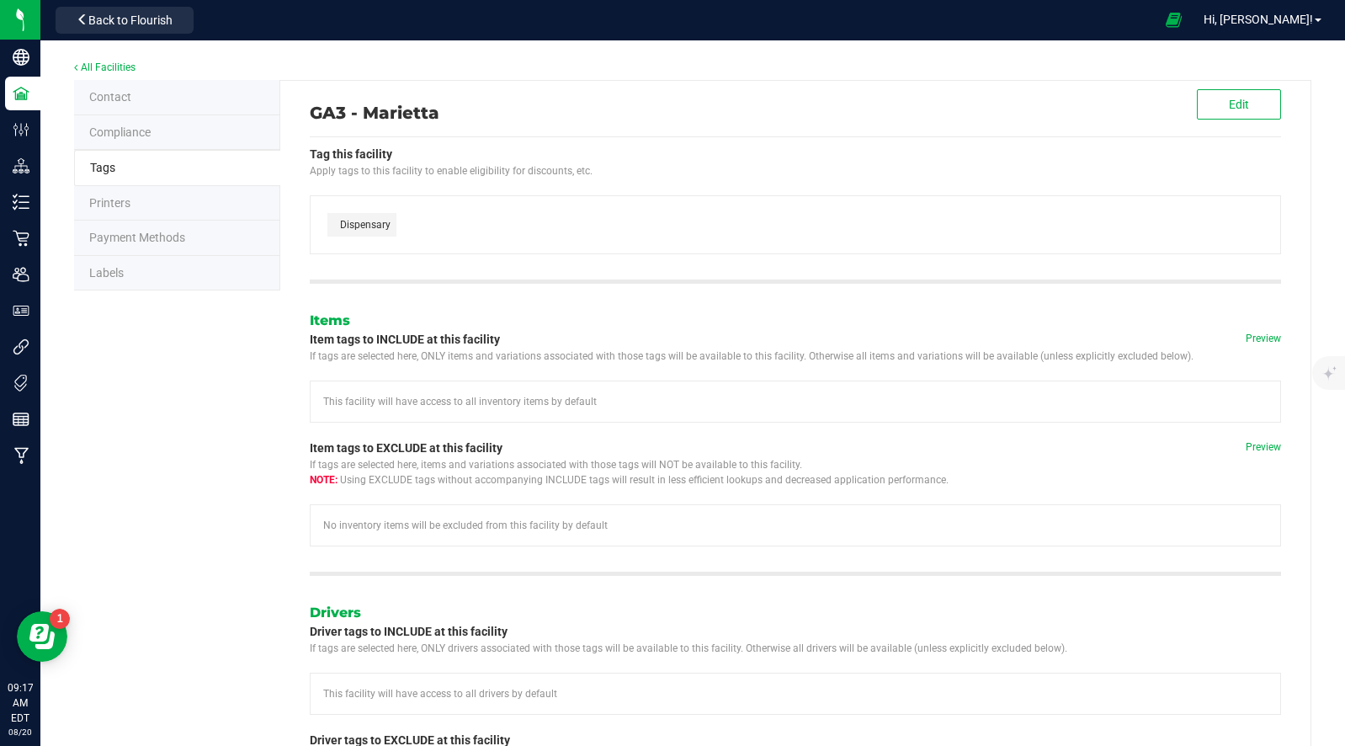
click at [130, 196] on li "Printers" at bounding box center [177, 203] width 206 height 35
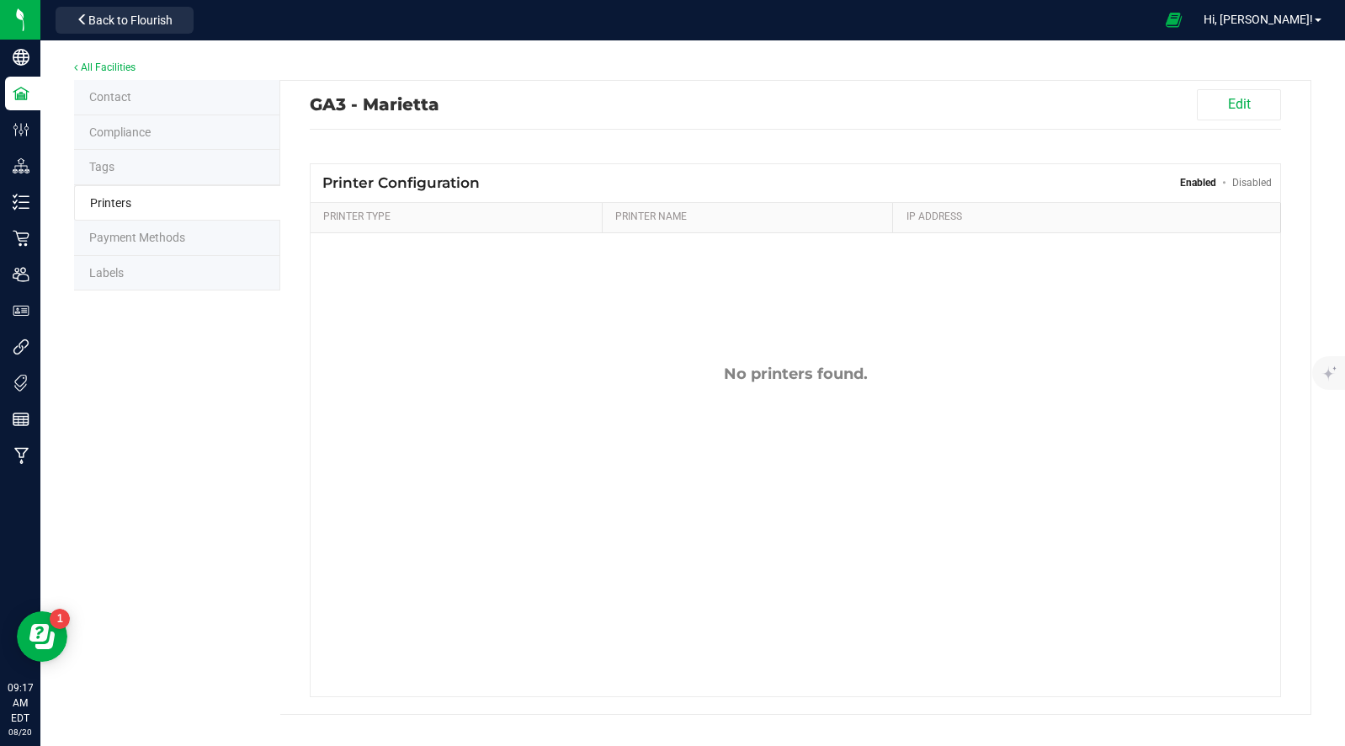
click at [131, 231] on span "Payment Methods" at bounding box center [137, 237] width 96 height 13
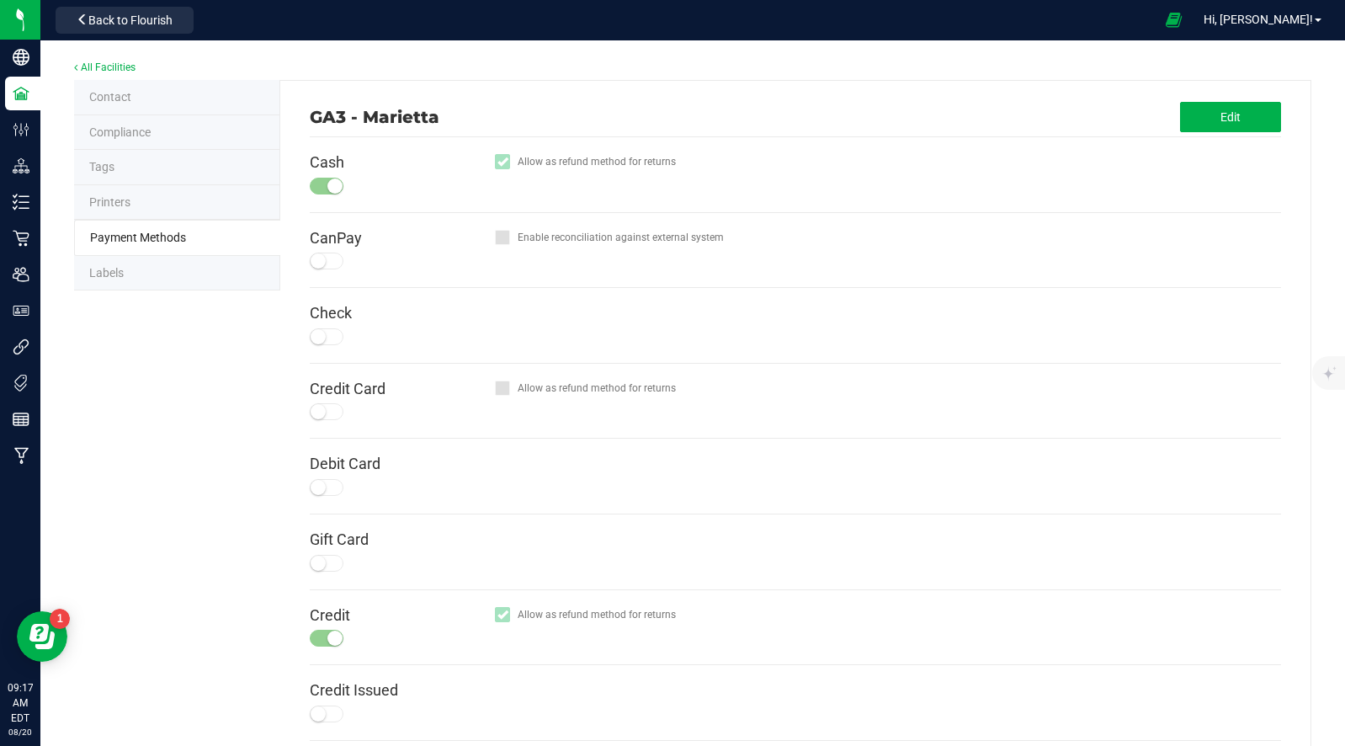
click at [130, 271] on li "Labels" at bounding box center [177, 273] width 206 height 35
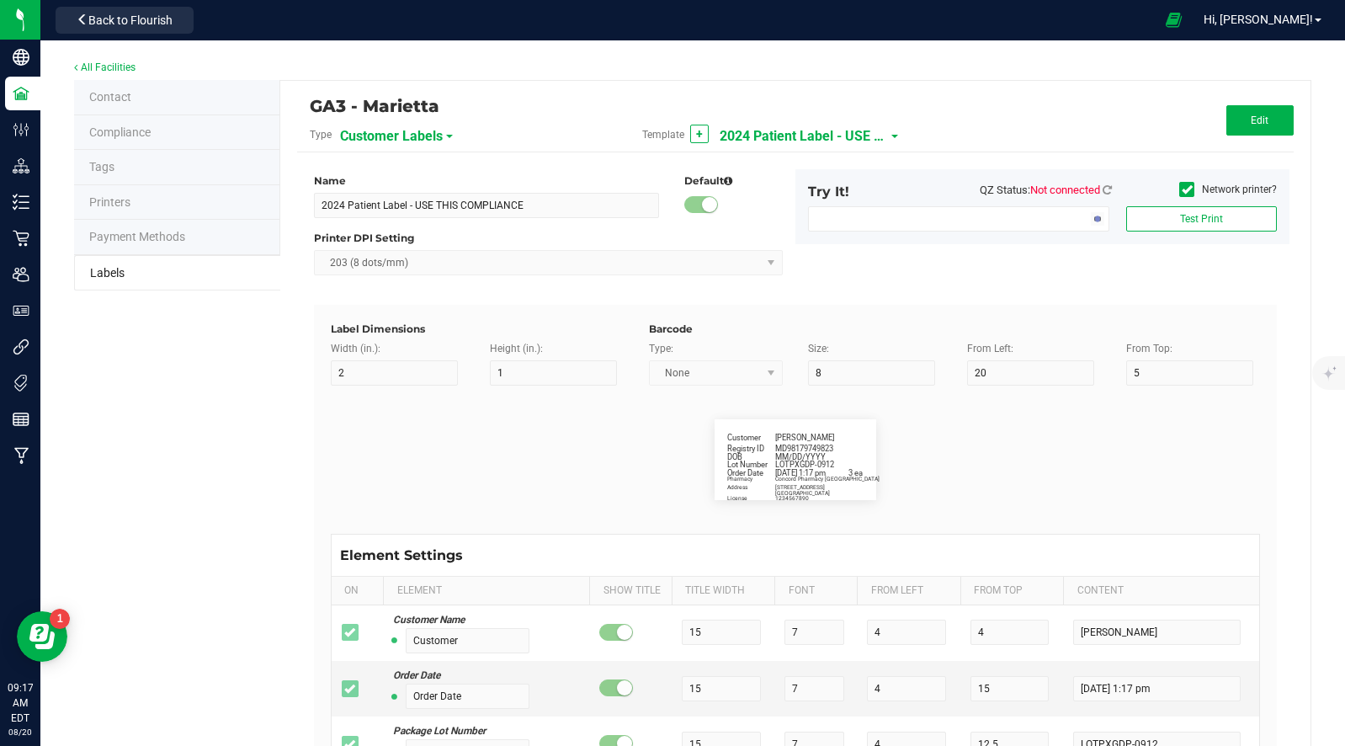
click at [110, 97] on span "Contact" at bounding box center [110, 96] width 42 height 13
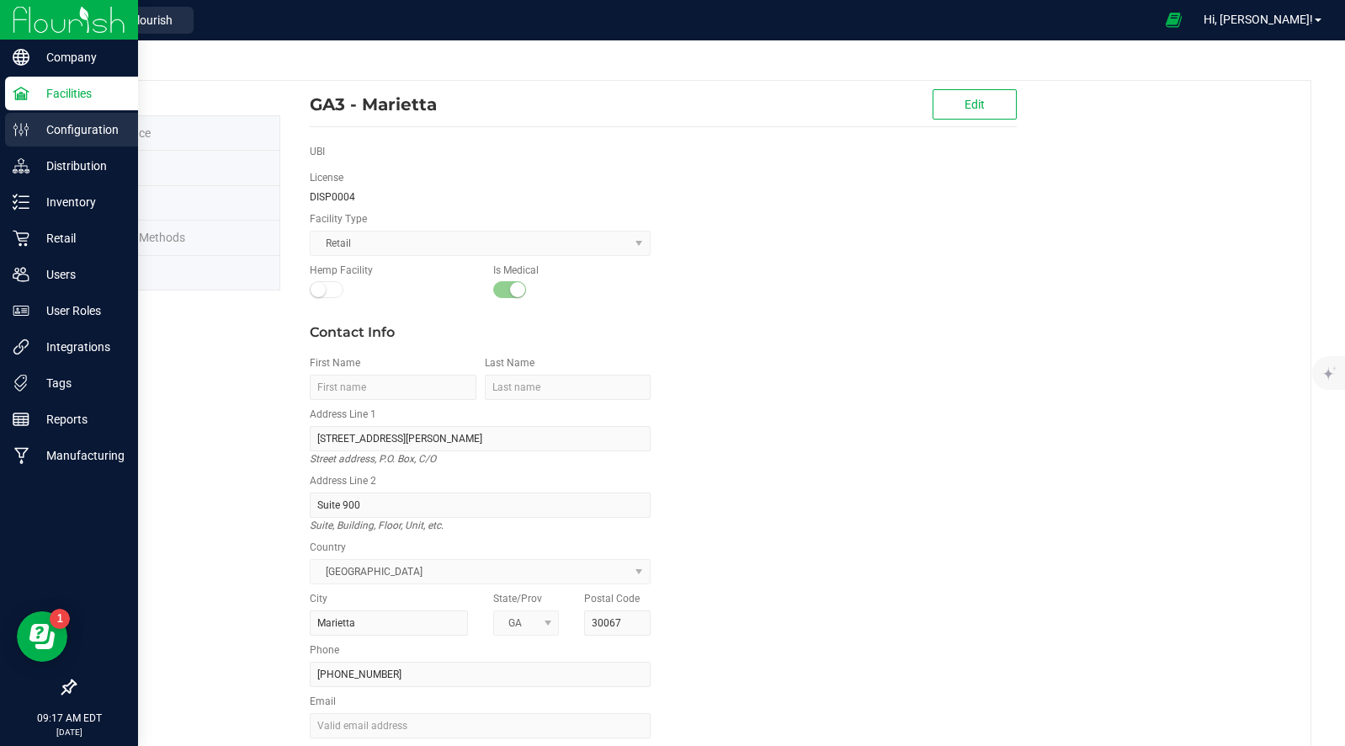
click at [73, 133] on p "Configuration" at bounding box center [79, 130] width 101 height 20
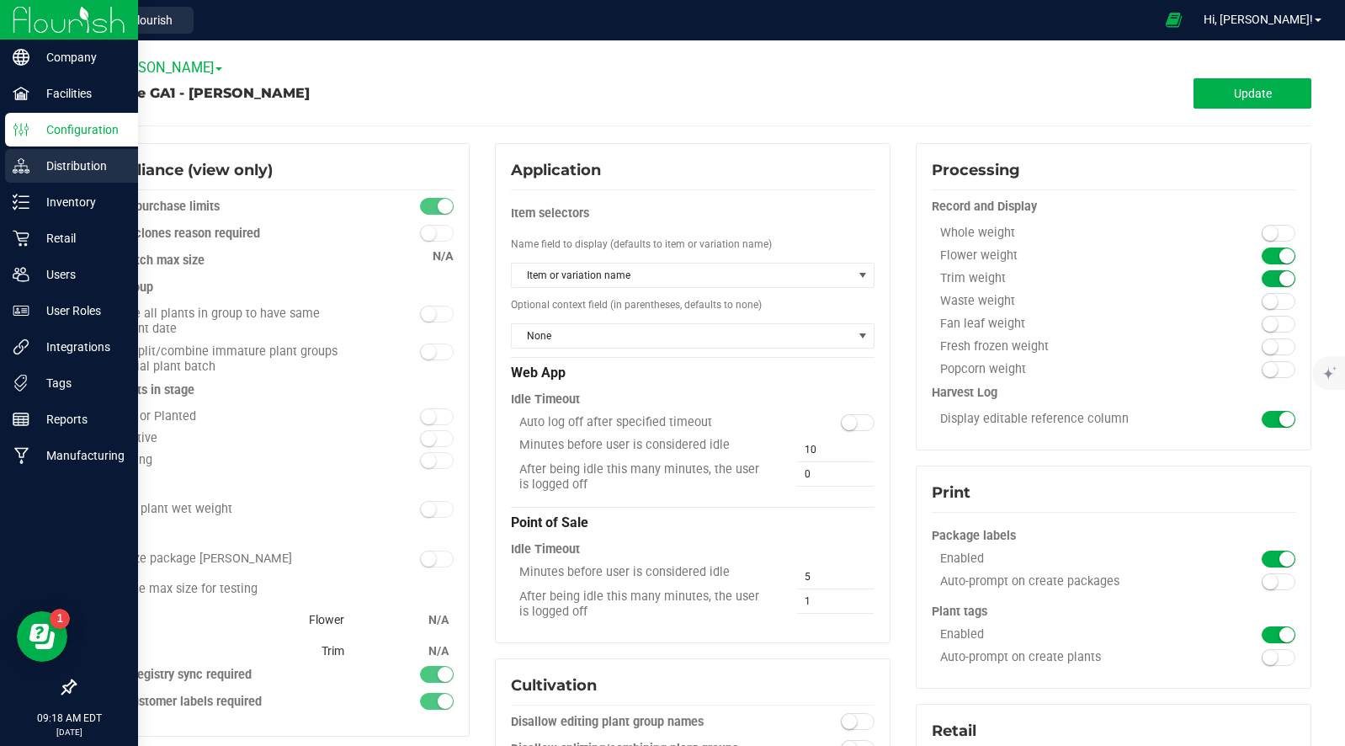
click at [68, 163] on p "Distribution" at bounding box center [79, 166] width 101 height 20
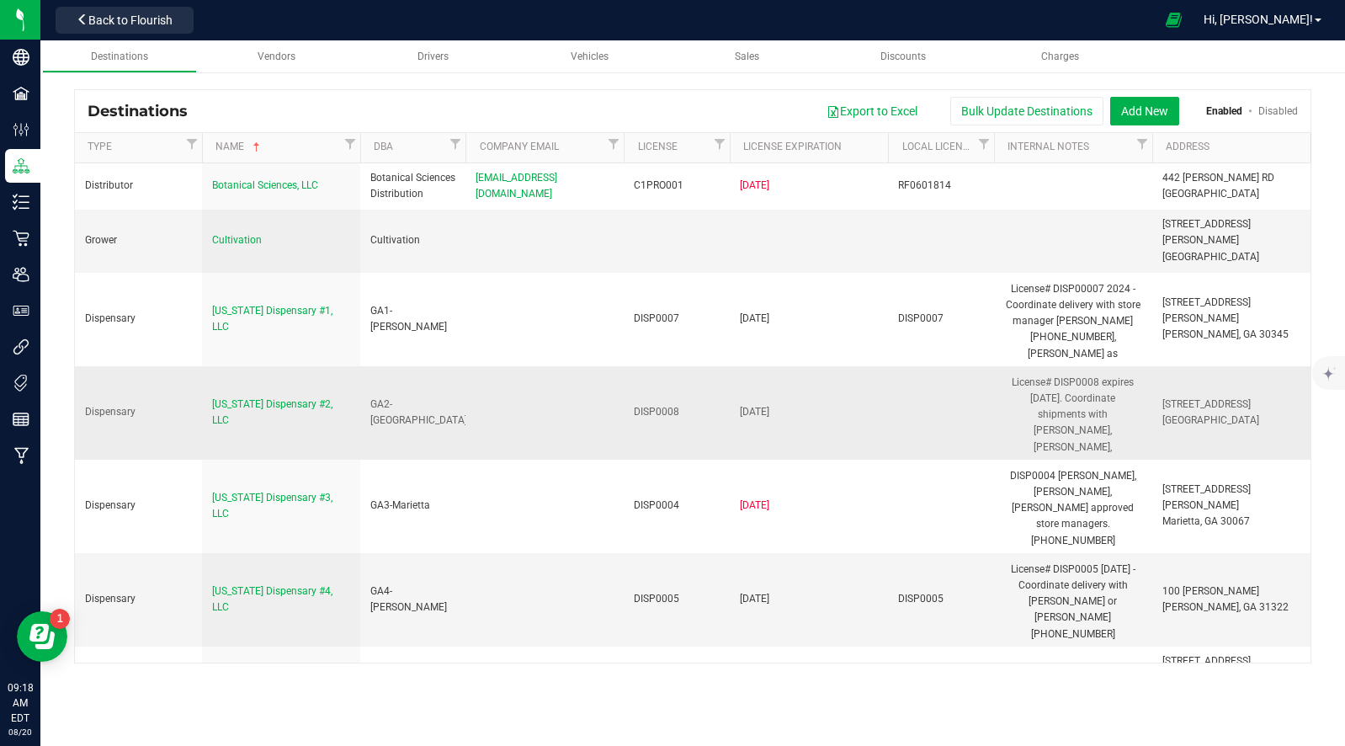
scroll to position [25, 0]
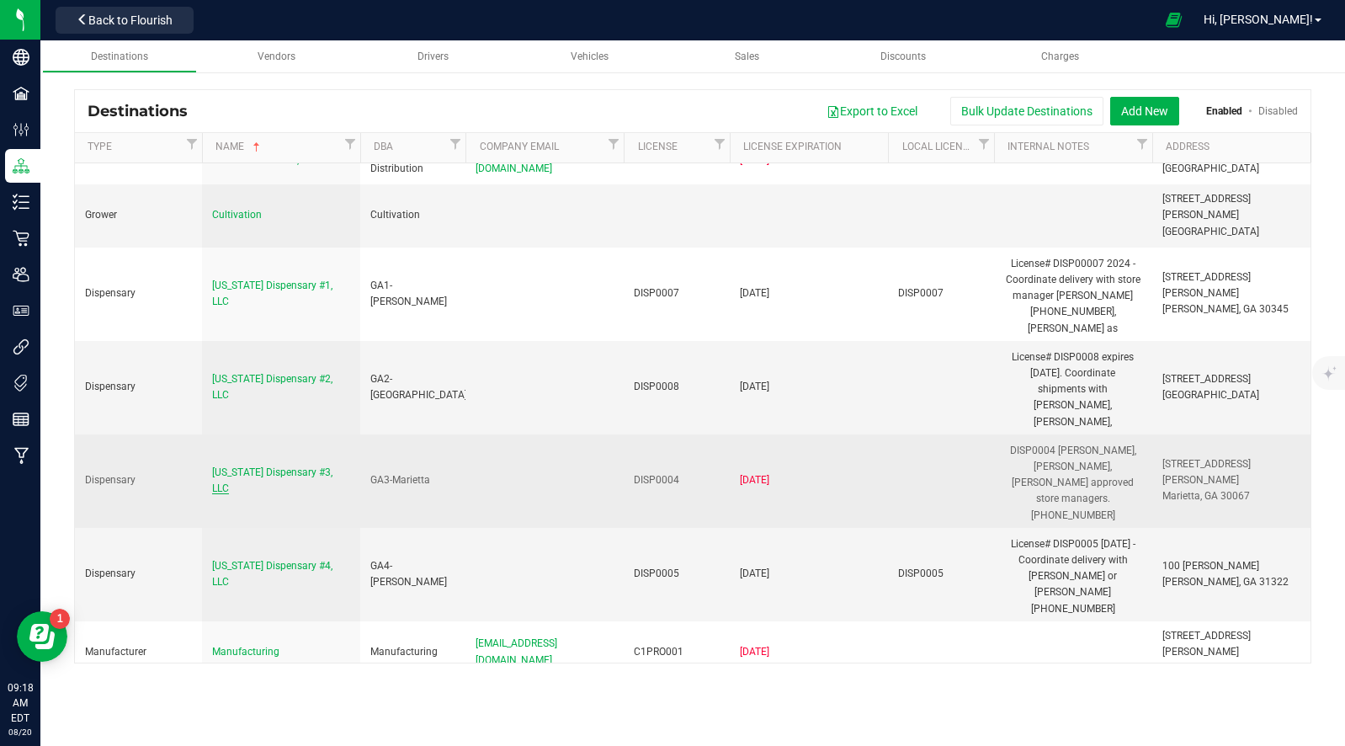
click at [289, 466] on span "Georgia Dispensary #3, LLC" at bounding box center [272, 480] width 120 height 28
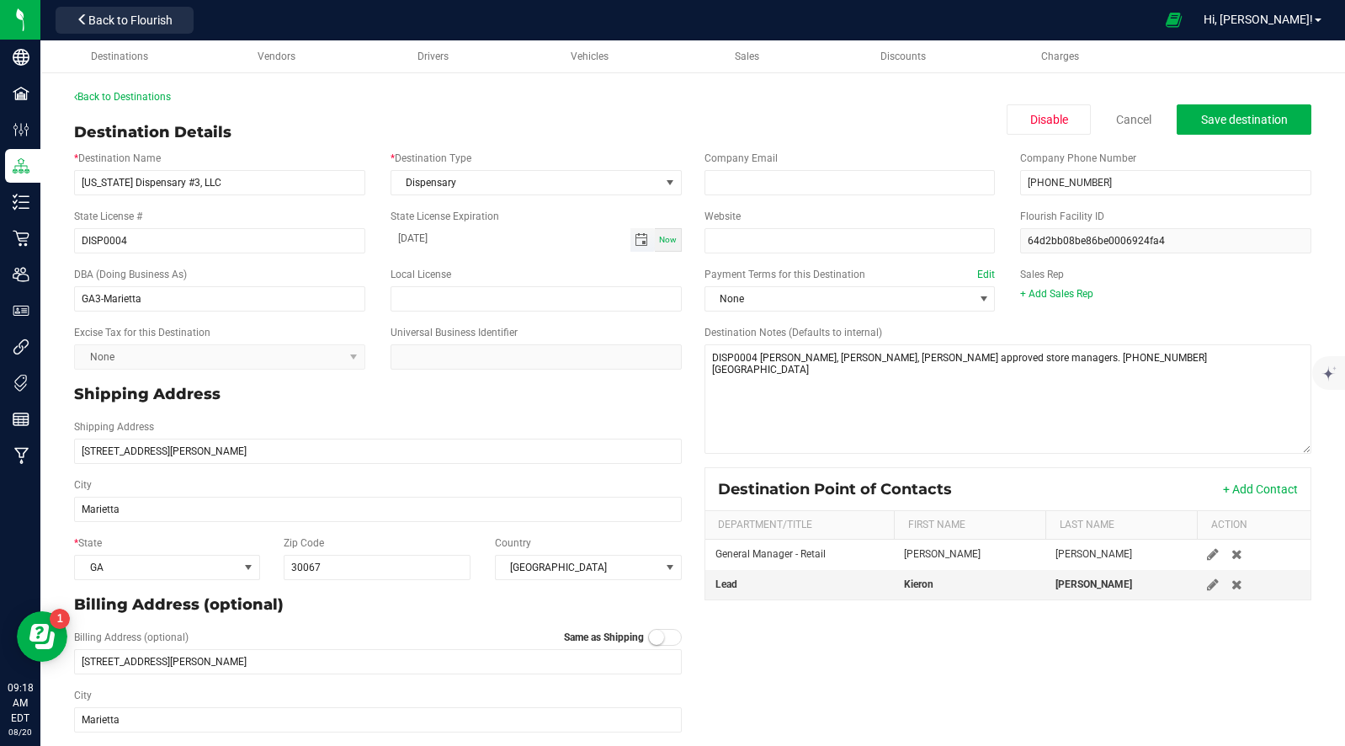
click at [639, 244] on span "Toggle calendar" at bounding box center [641, 239] width 13 height 13
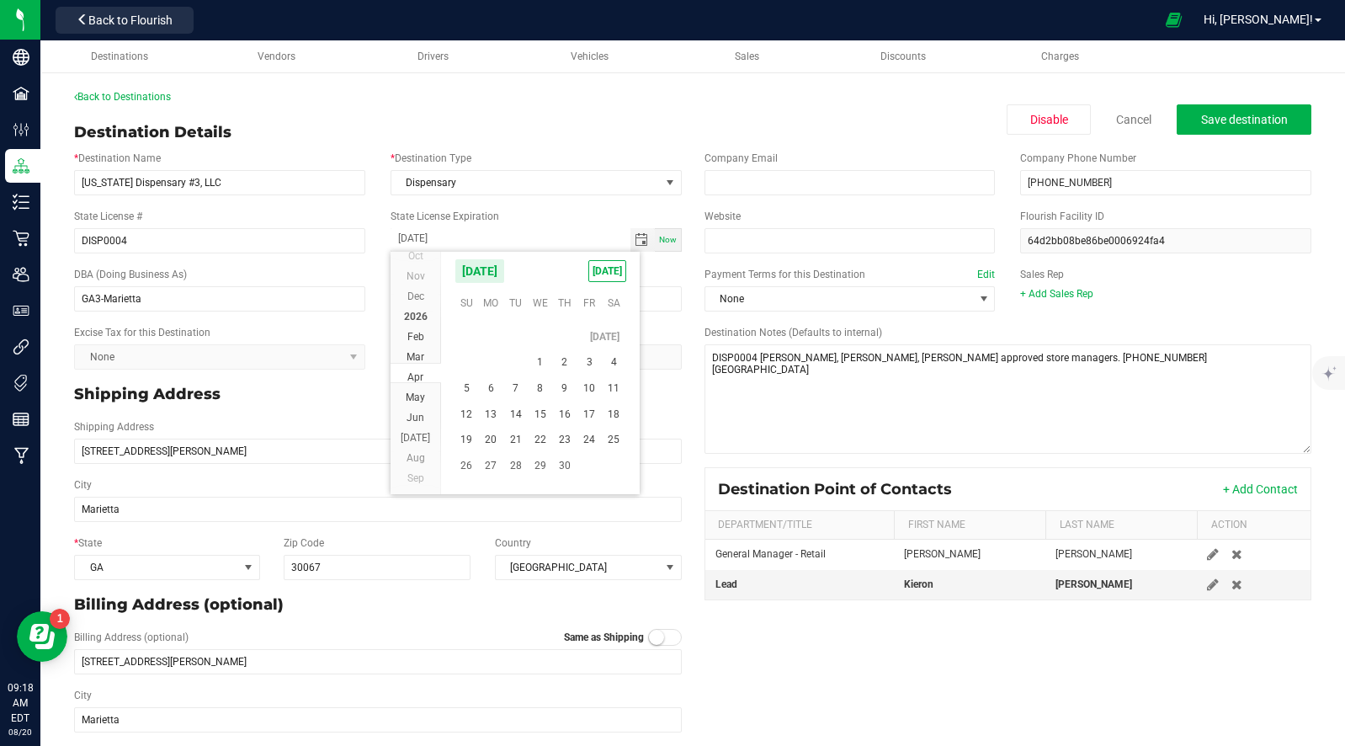
scroll to position [274305, 0]
click at [414, 404] on span "Jun" at bounding box center [416, 407] width 18 height 12
click at [513, 434] on span "30" at bounding box center [515, 431] width 24 height 26
type input "06-30-2026"
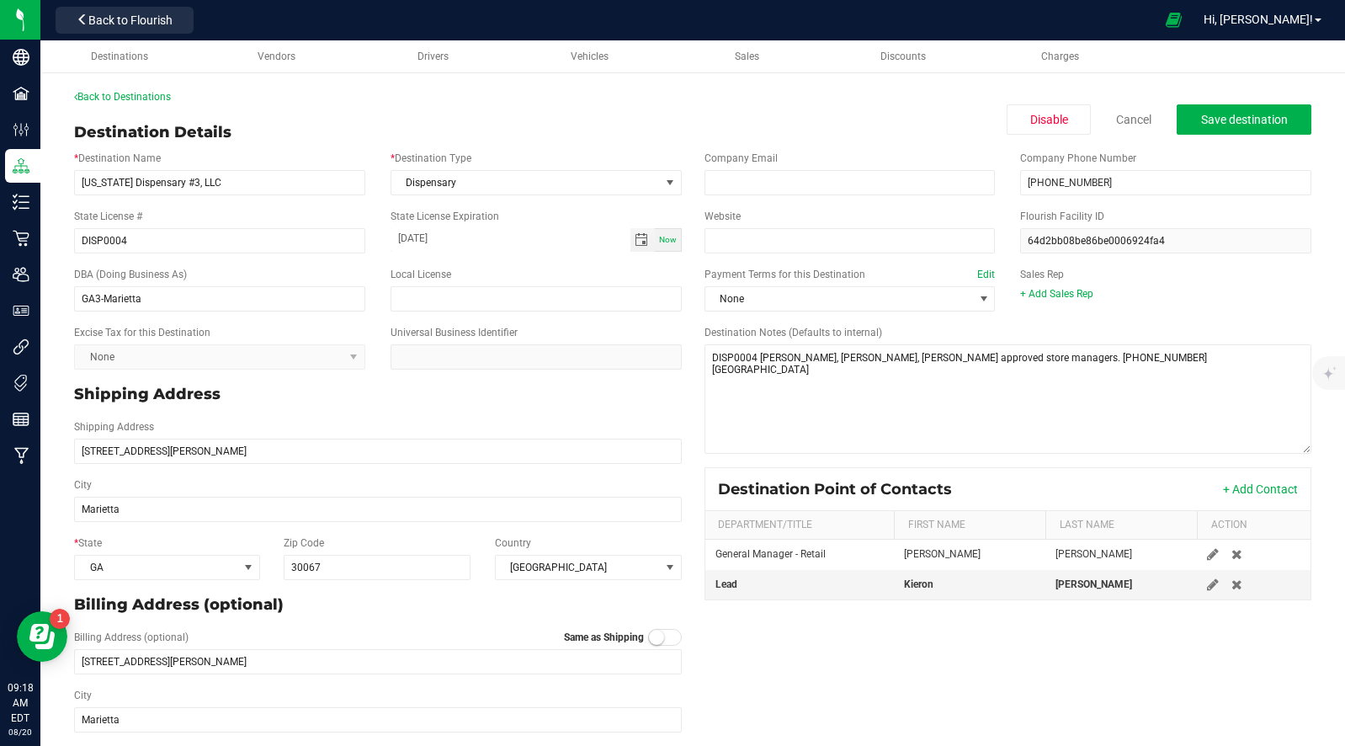
click at [559, 127] on div "Destination Details Disable Cancel Save destination" at bounding box center [692, 132] width 1237 height 23
click at [1236, 113] on span "Save destination" at bounding box center [1244, 119] width 87 height 13
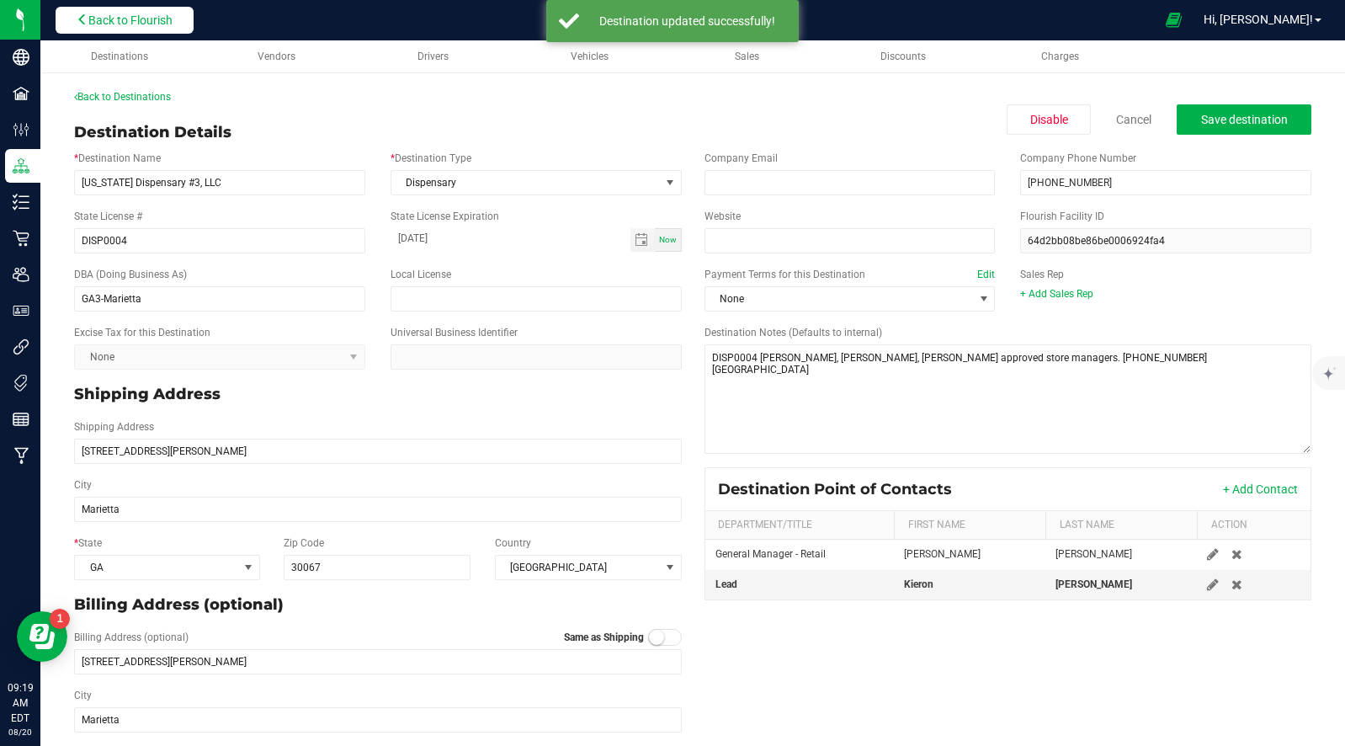
click at [130, 23] on span "Back to Flourish" at bounding box center [130, 19] width 84 height 13
